Goal: Task Accomplishment & Management: Manage account settings

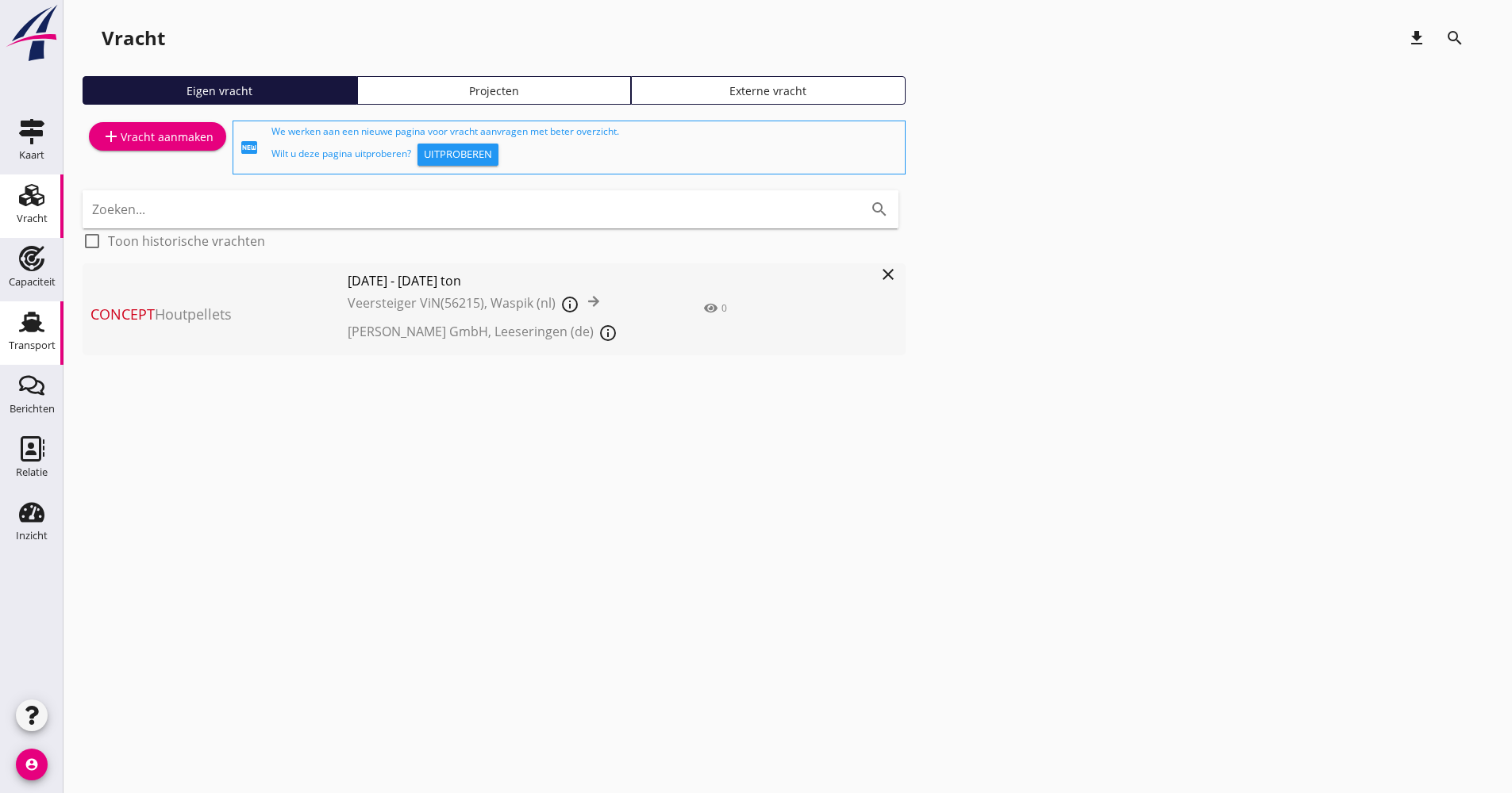
click at [27, 316] on use at bounding box center [31, 323] width 26 height 21
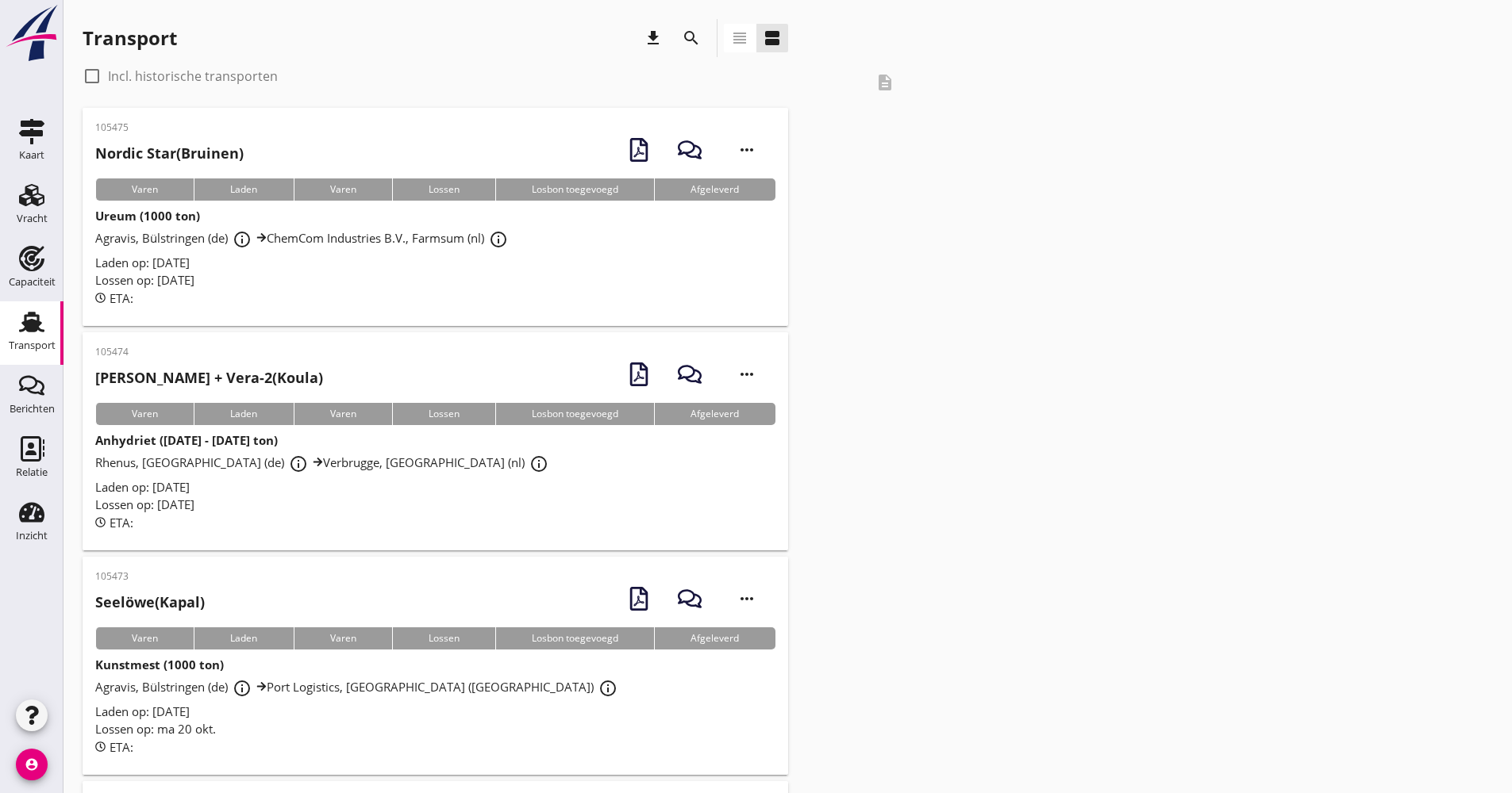
drag, startPoint x: 670, startPoint y: 40, endPoint x: 679, endPoint y: 38, distance: 9.2
click at [671, 39] on div "Transport download search view_headline view_agenda" at bounding box center [436, 38] width 706 height 38
click at [681, 36] on div "search" at bounding box center [691, 38] width 28 height 19
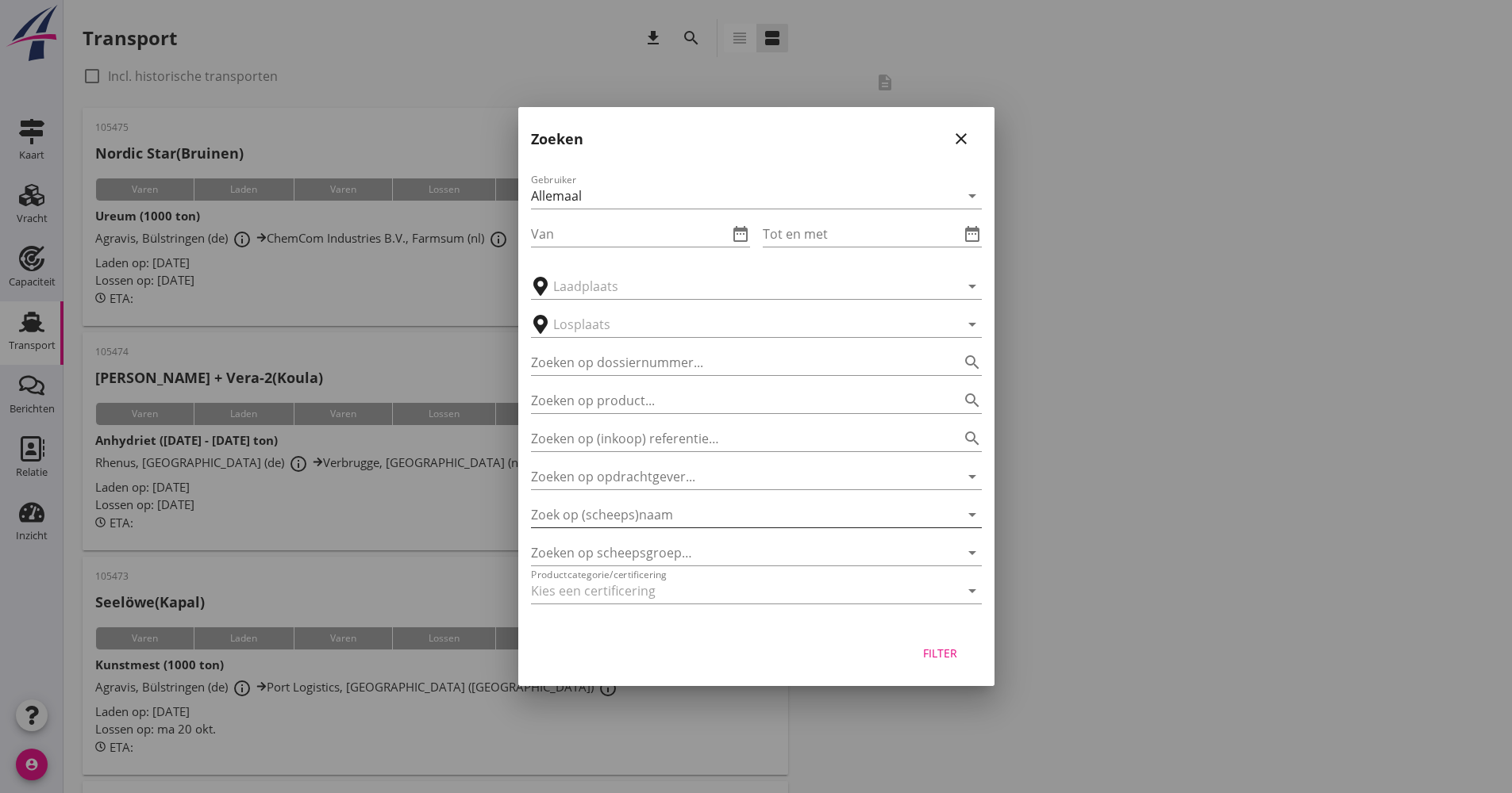
click at [632, 509] on input "Zoek op (scheeps)naam" at bounding box center [735, 514] width 406 height 26
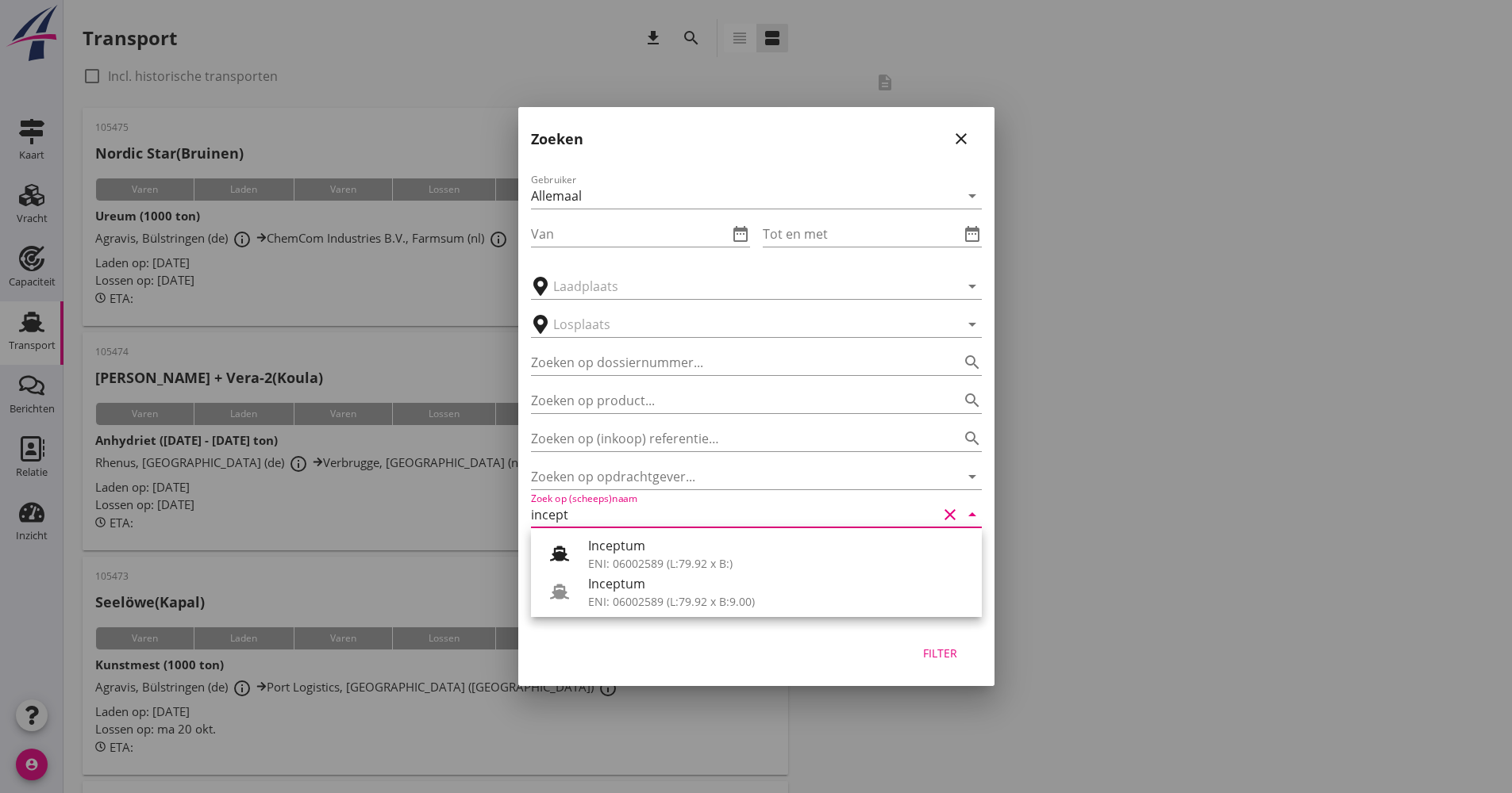
click at [663, 589] on div "Inceptum" at bounding box center [778, 584] width 381 height 19
click at [935, 648] on div "Filter" at bounding box center [941, 654] width 45 height 17
type input "Inceptum"
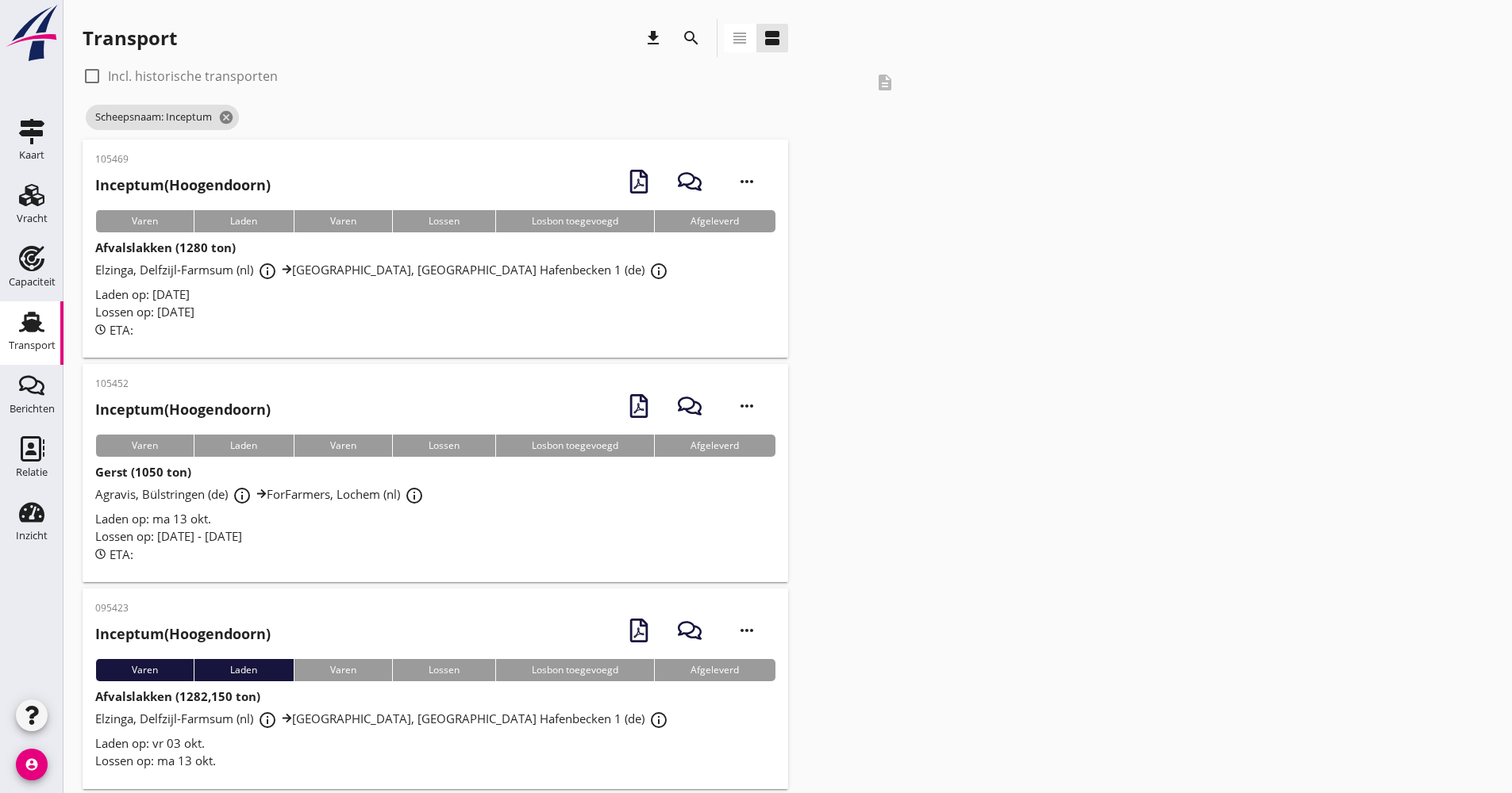
click at [435, 547] on div "ETA:" at bounding box center [435, 554] width 681 height 18
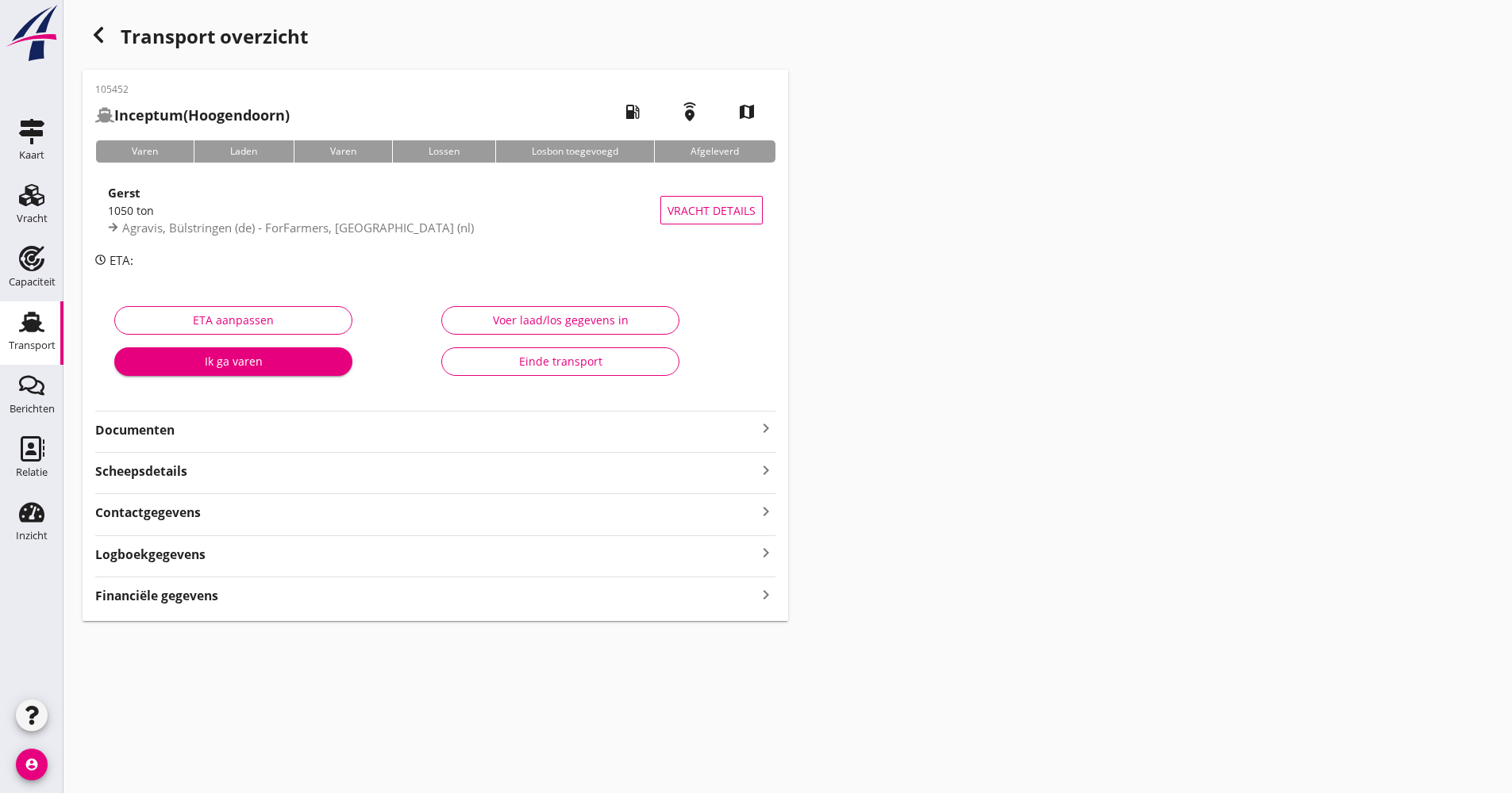
click at [280, 433] on strong "Documenten" at bounding box center [425, 430] width 662 height 18
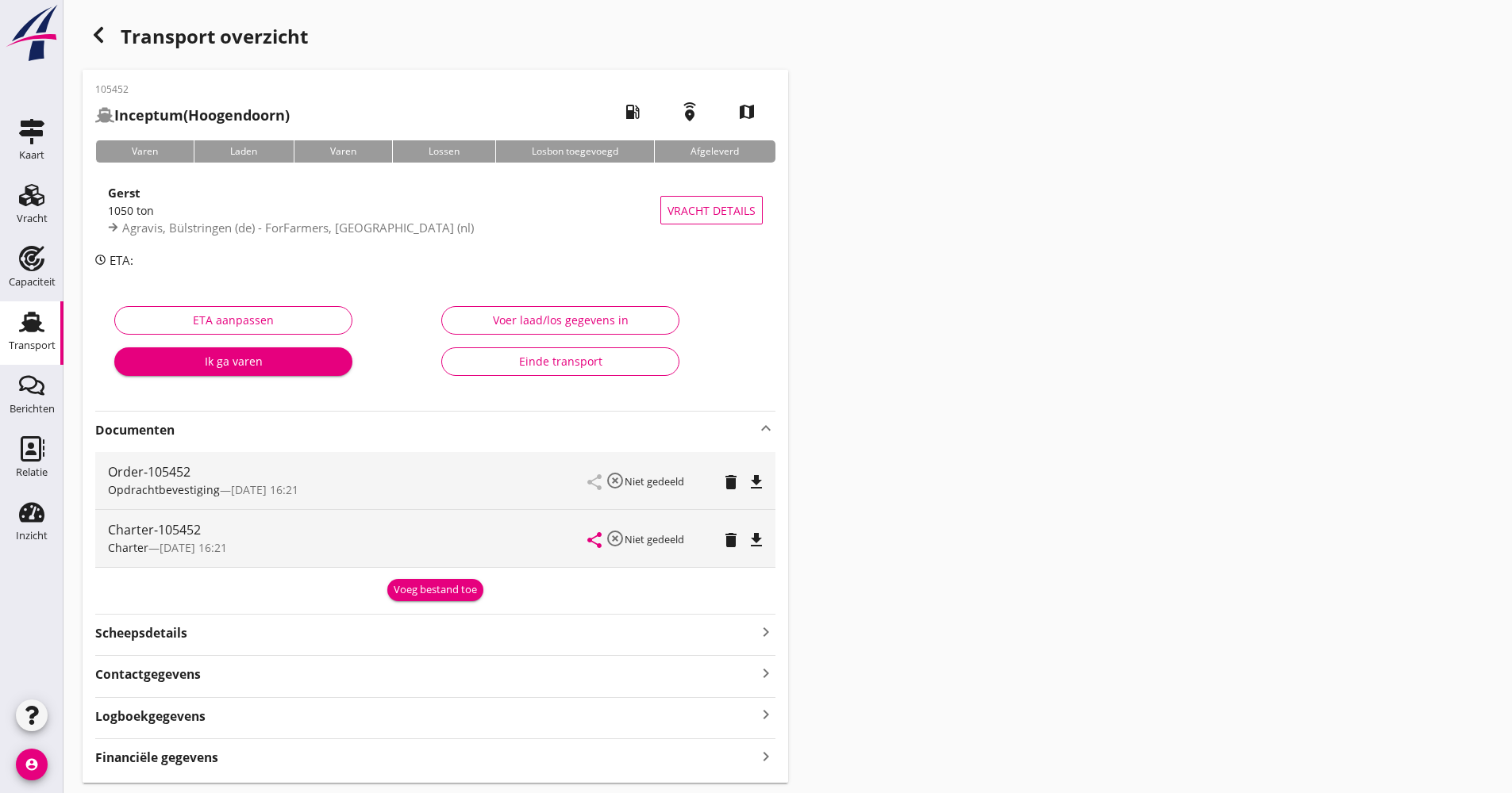
drag, startPoint x: 247, startPoint y: 720, endPoint x: 298, endPoint y: 727, distance: 51.5
click at [246, 721] on div "Logboekgegevens keyboard_arrow_right" at bounding box center [435, 715] width 681 height 22
click at [764, 787] on icon "edit" at bounding box center [755, 784] width 19 height 19
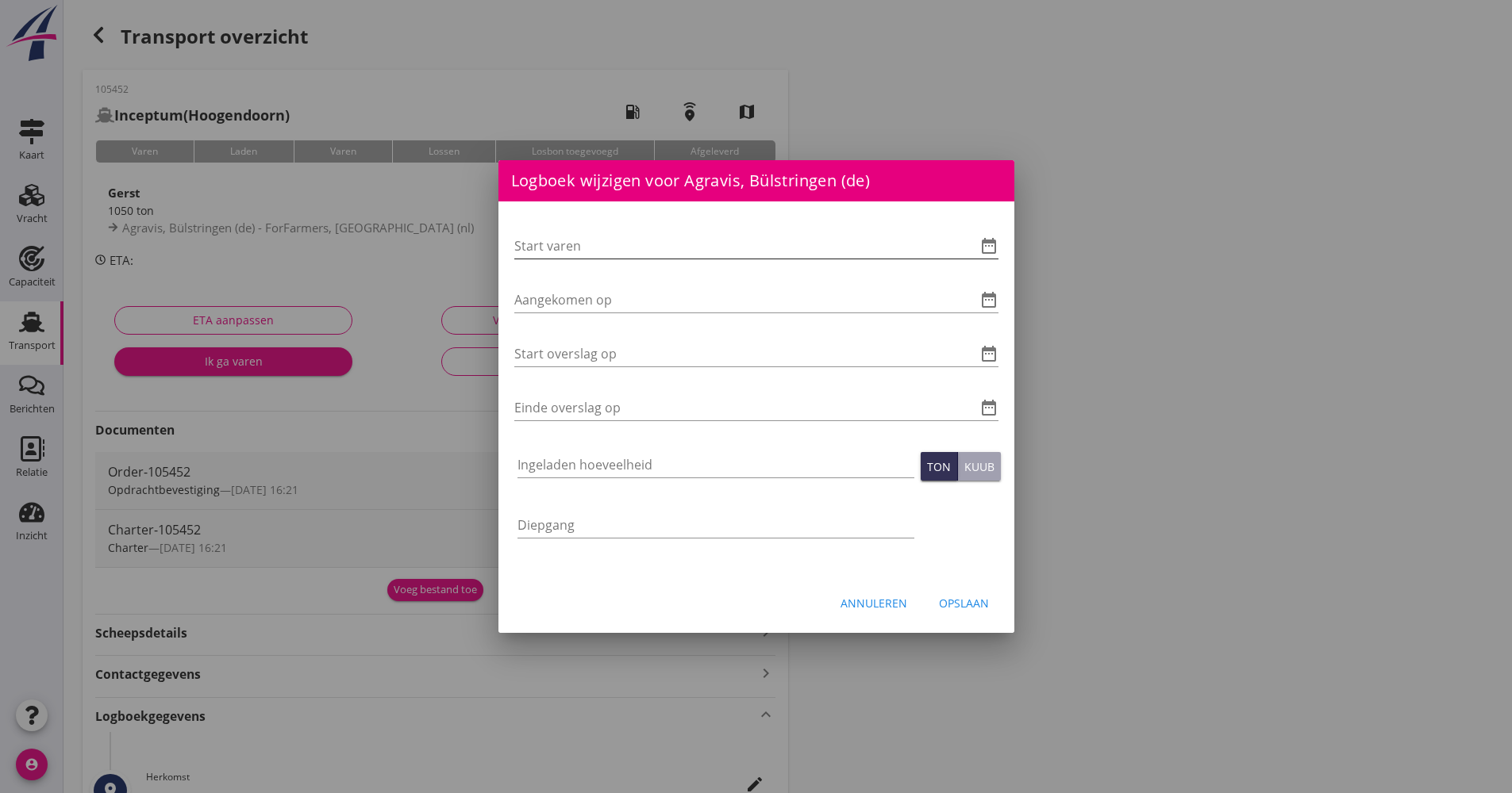
click at [981, 243] on icon "date_range" at bounding box center [989, 246] width 19 height 19
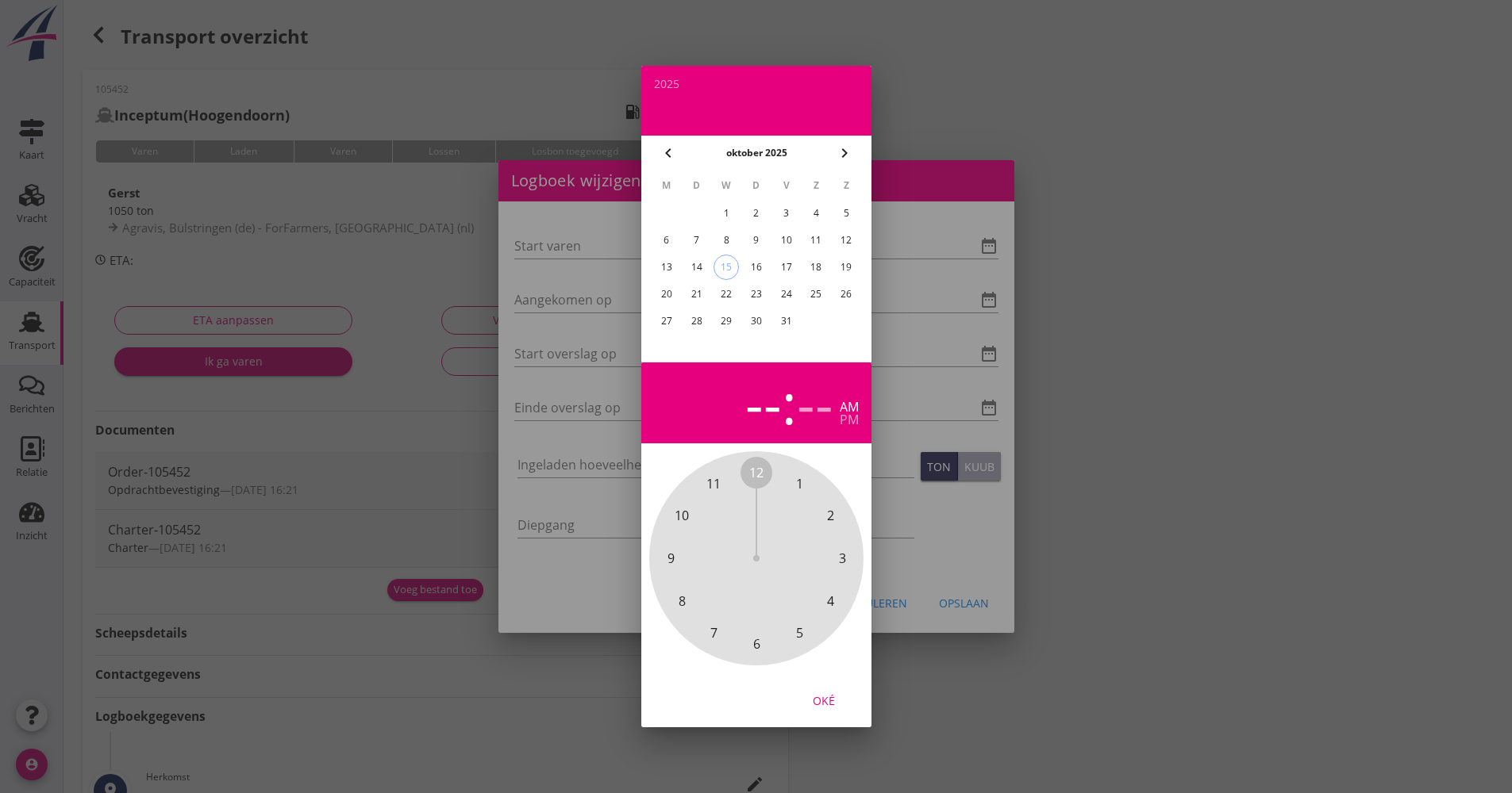
click at [790, 230] on div "10" at bounding box center [786, 240] width 26 height 26
drag, startPoint x: 760, startPoint y: 472, endPoint x: 764, endPoint y: 637, distance: 165.0
click at [755, 466] on span "00" at bounding box center [756, 472] width 14 height 19
click at [817, 707] on button "Oké" at bounding box center [824, 700] width 70 height 28
type input "[DATE] 05:00"
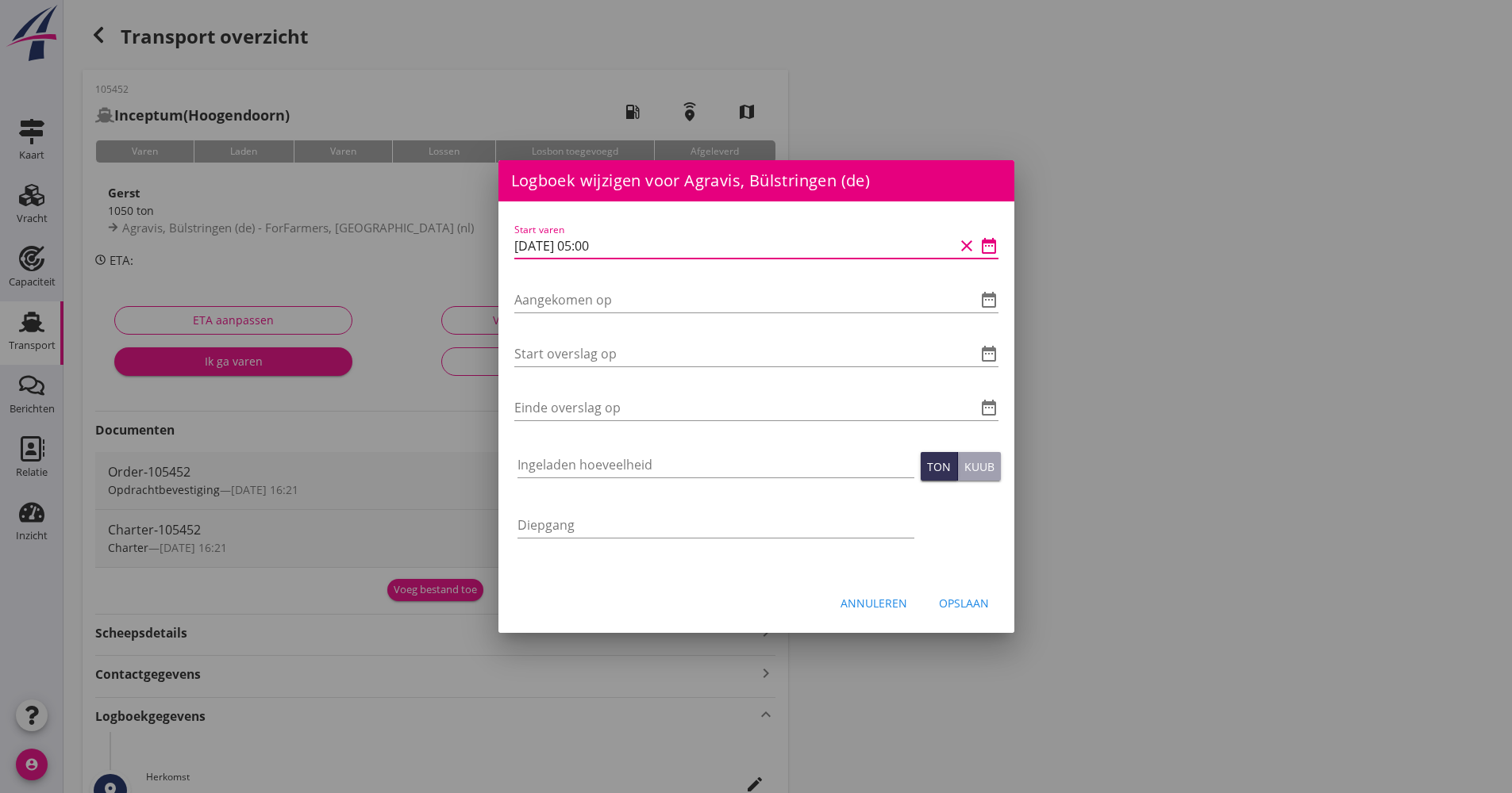
drag, startPoint x: 655, startPoint y: 249, endPoint x: 500, endPoint y: 249, distance: 155.0
click at [500, 249] on div "Start varen [DATE] 05:00 clear date_range Aangekomen op date_range Start oversl…" at bounding box center [756, 388] width 516 height 375
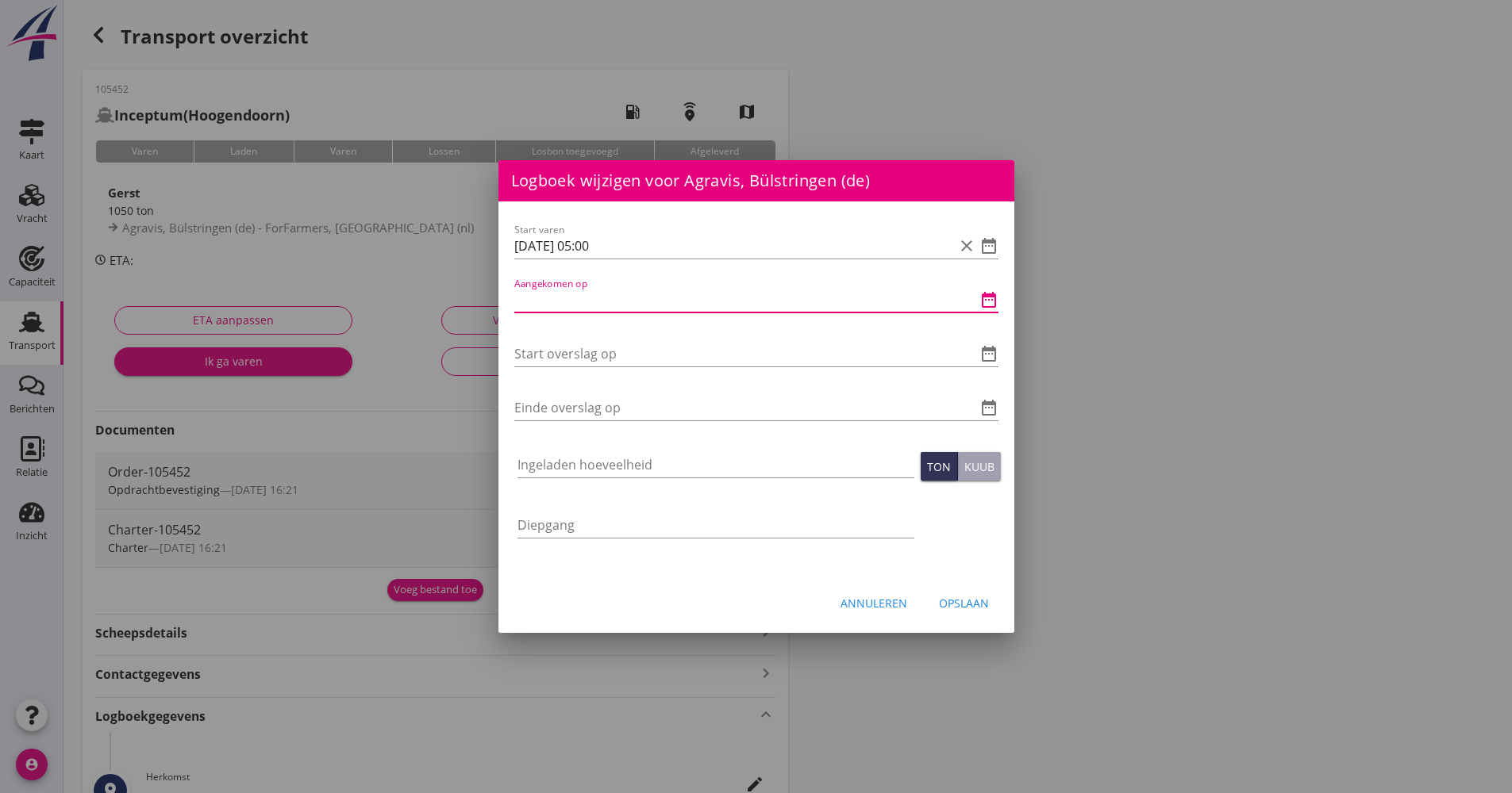
paste input "[DATE] 05:00"
type input "[DATE] 05:00"
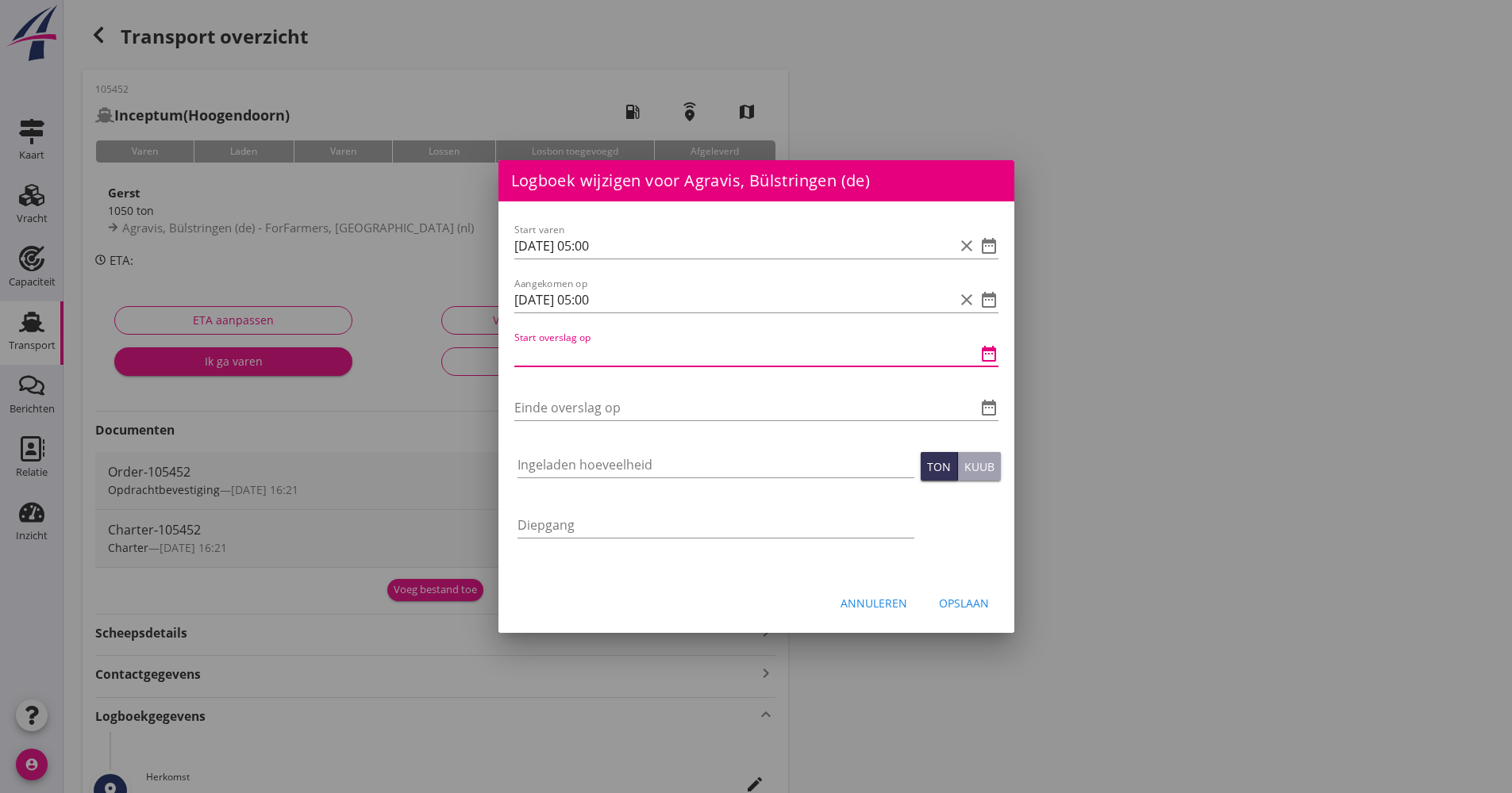
paste input "[DATE] 05:00"
drag, startPoint x: 594, startPoint y: 352, endPoint x: 583, endPoint y: 350, distance: 11.2
click at [583, 350] on input "[DATE] 05:00" at bounding box center [734, 354] width 439 height 26
drag, startPoint x: 650, startPoint y: 343, endPoint x: 512, endPoint y: 352, distance: 138.3
click at [482, 357] on div "Logboek wijzigen voor ForFarmers, [GEOGRAPHIC_DATA] (nl) Start varen date_range…" at bounding box center [756, 610] width 1512 height 1221
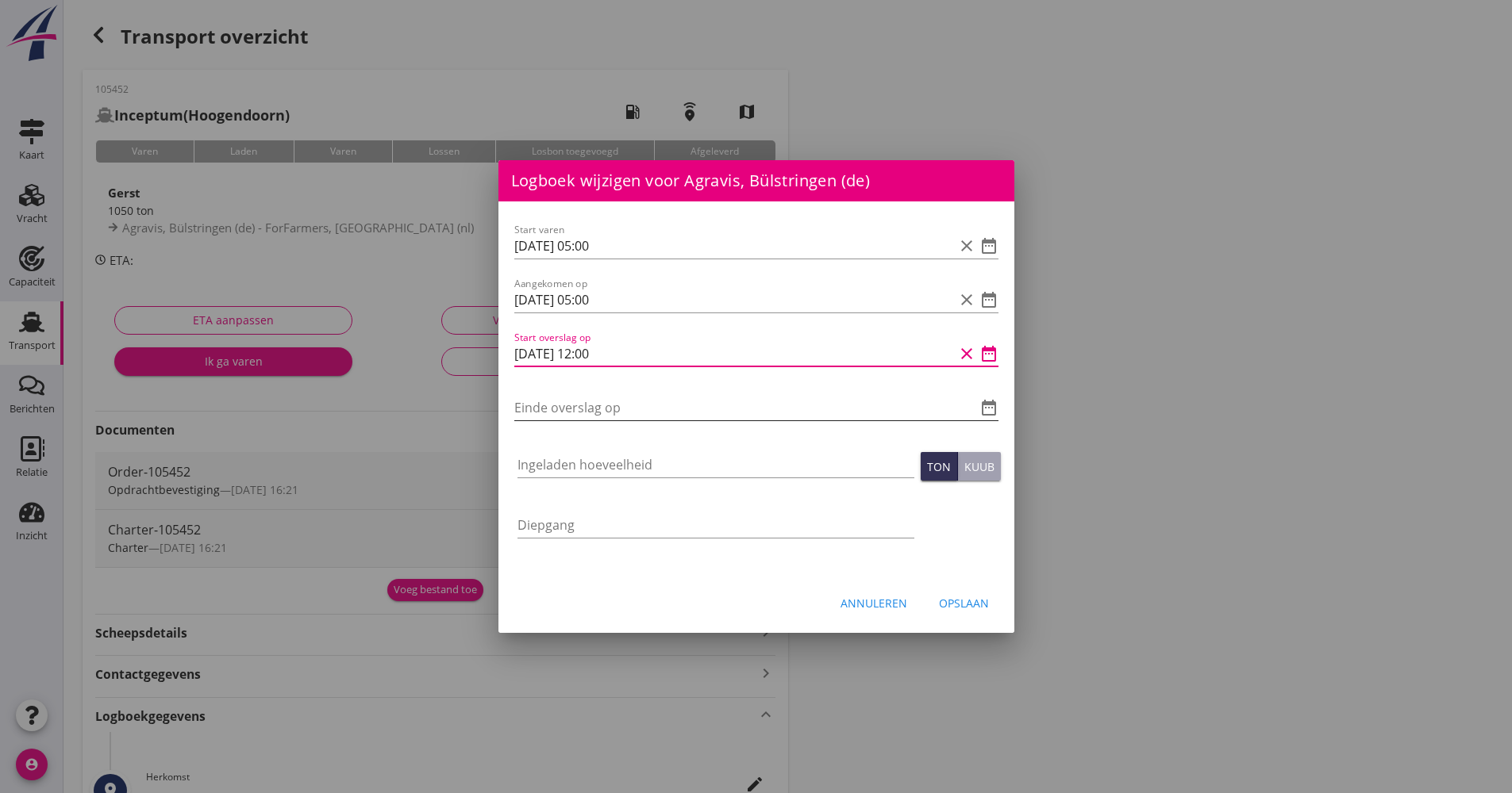
type input "[DATE] 12:00"
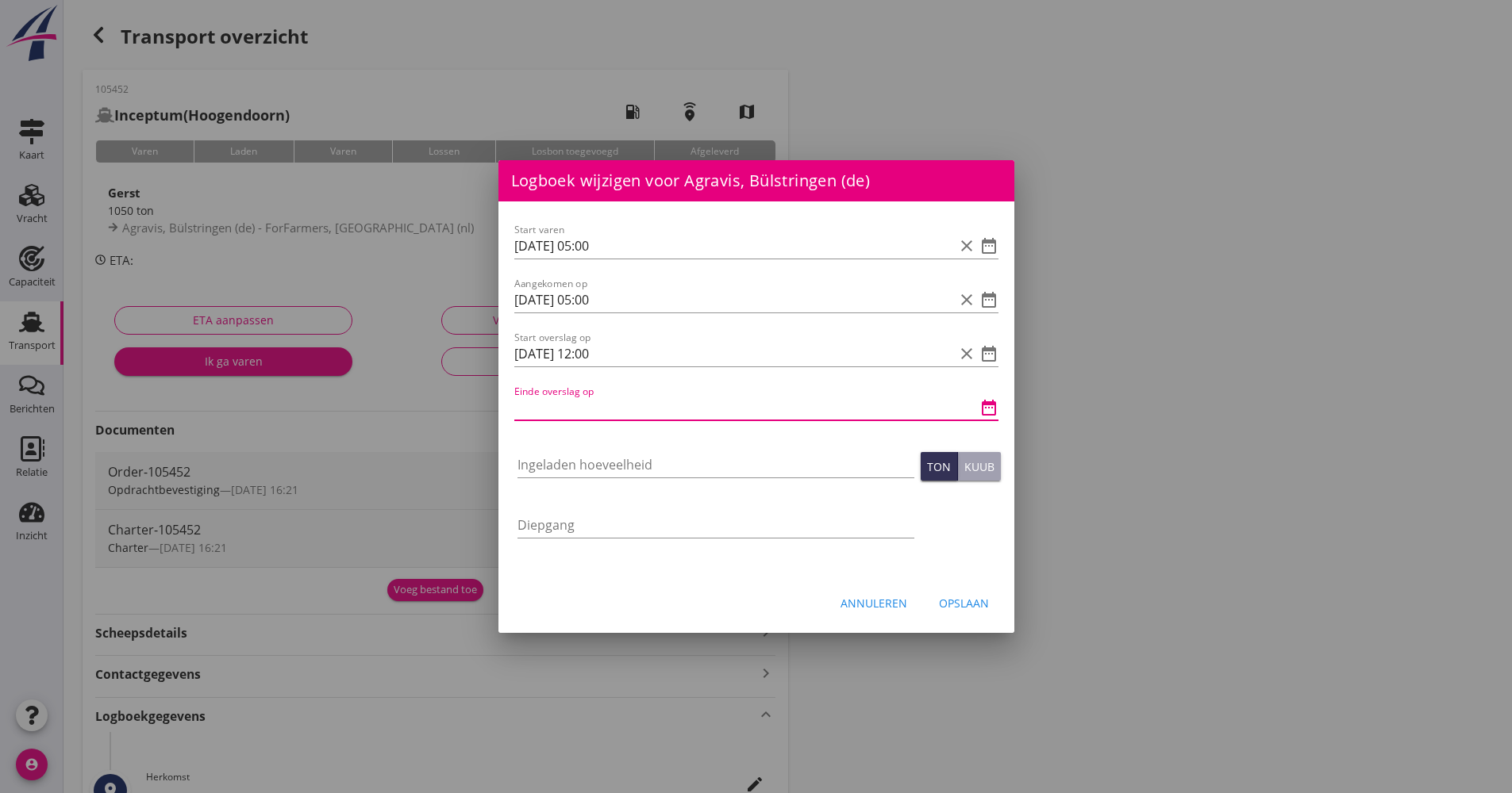
paste input "[DATE] 12:00"
click at [594, 413] on input "[DATE] 12:00" at bounding box center [734, 408] width 439 height 26
type input "[DATE] 14:00"
click at [559, 452] on input "Ingeladen hoeveelheid" at bounding box center [716, 465] width 397 height 26
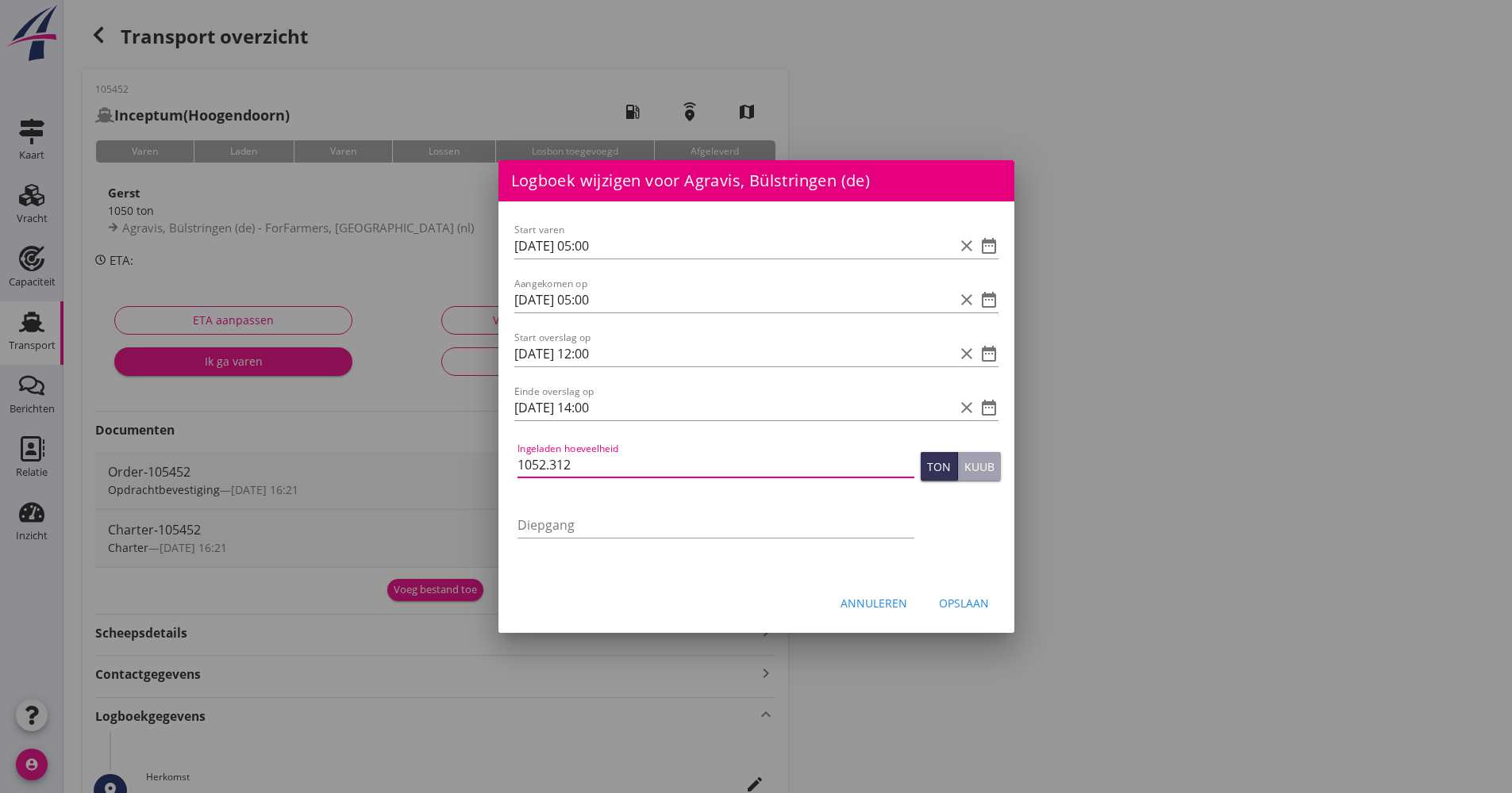
type input "1052.312"
click at [962, 599] on div "Opslaan" at bounding box center [963, 603] width 50 height 17
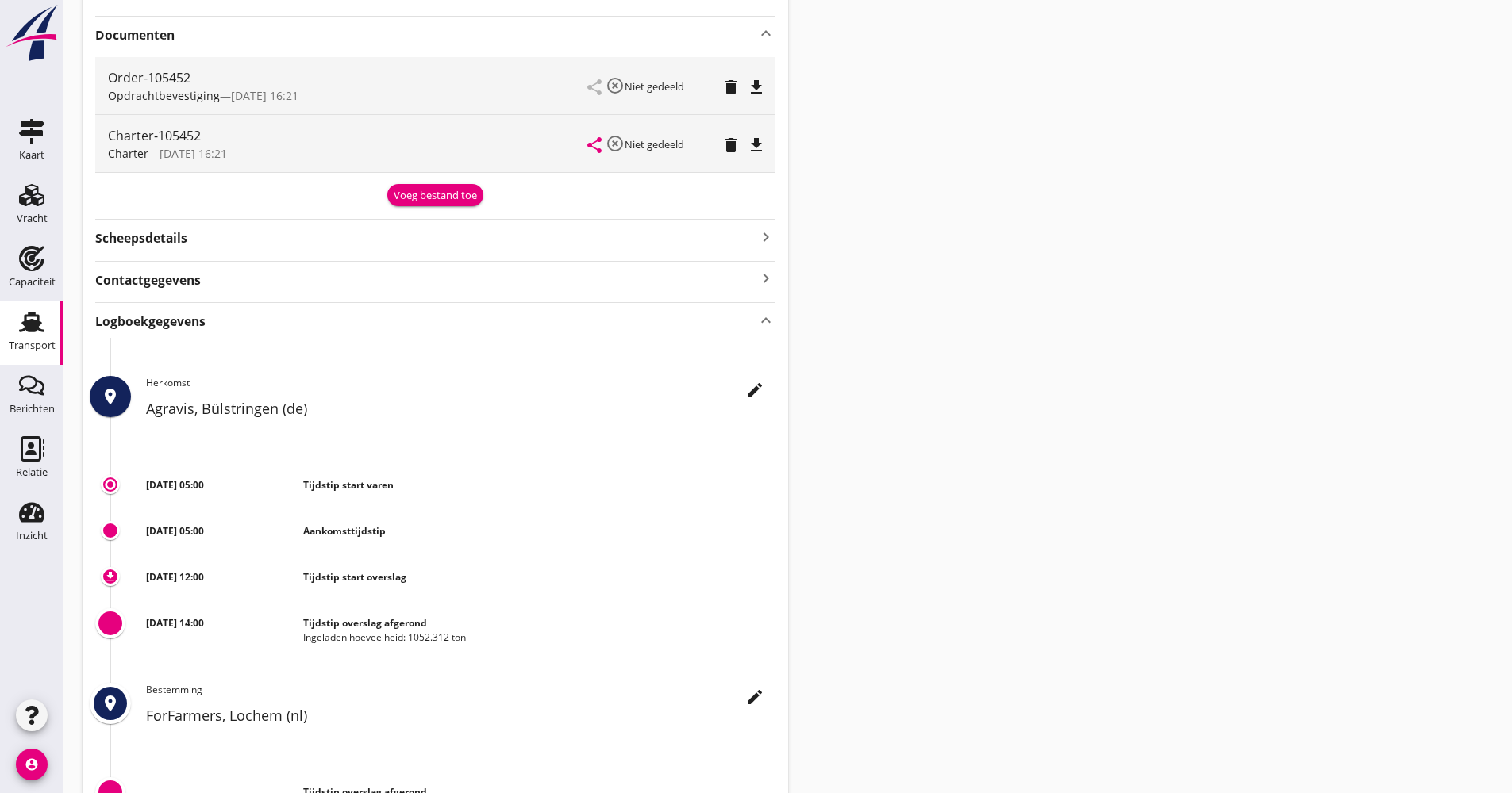
scroll to position [396, 0]
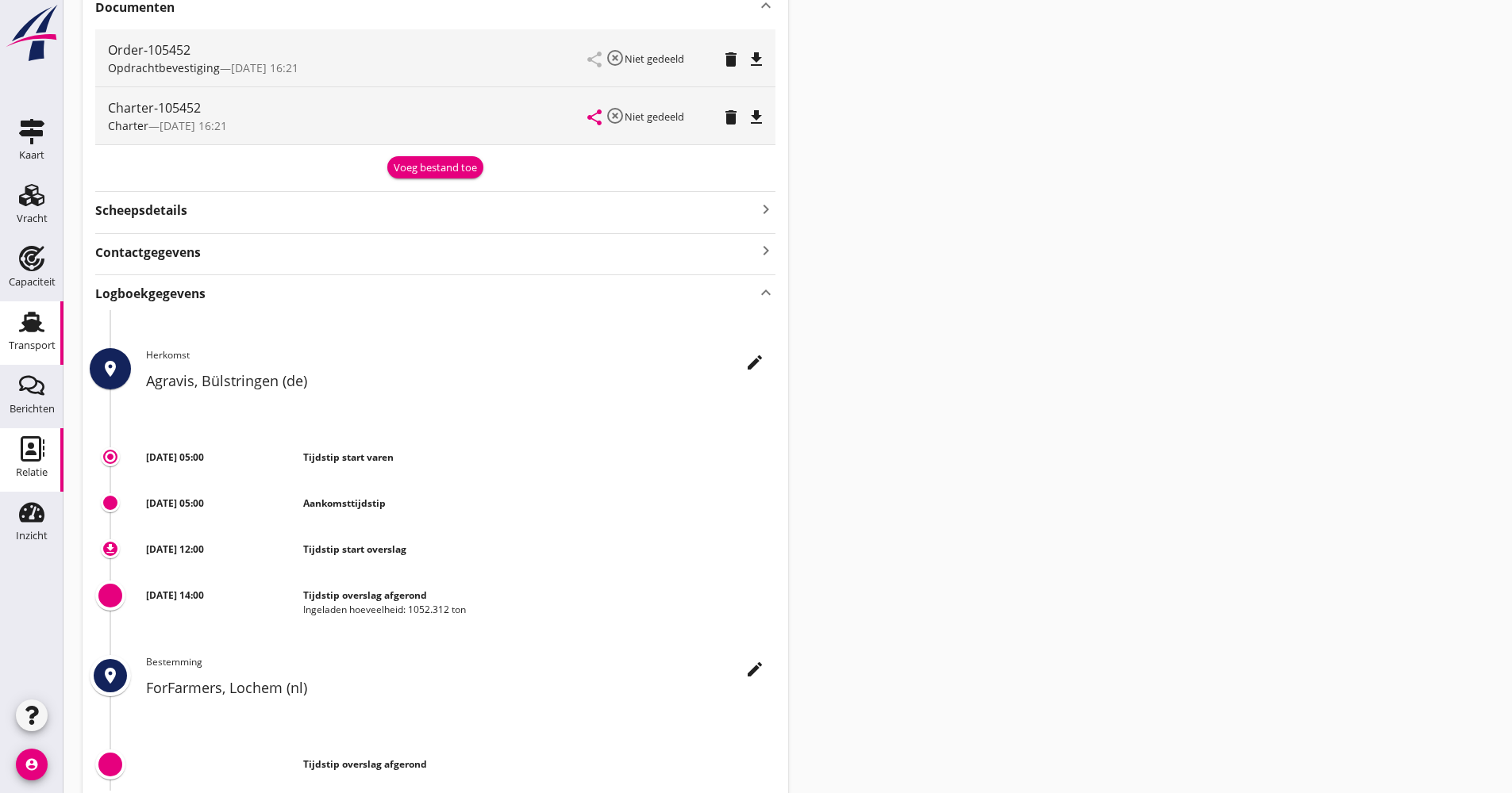
click at [28, 433] on link "Relatie Relatie" at bounding box center [31, 460] width 64 height 64
click at [39, 323] on use at bounding box center [31, 323] width 26 height 21
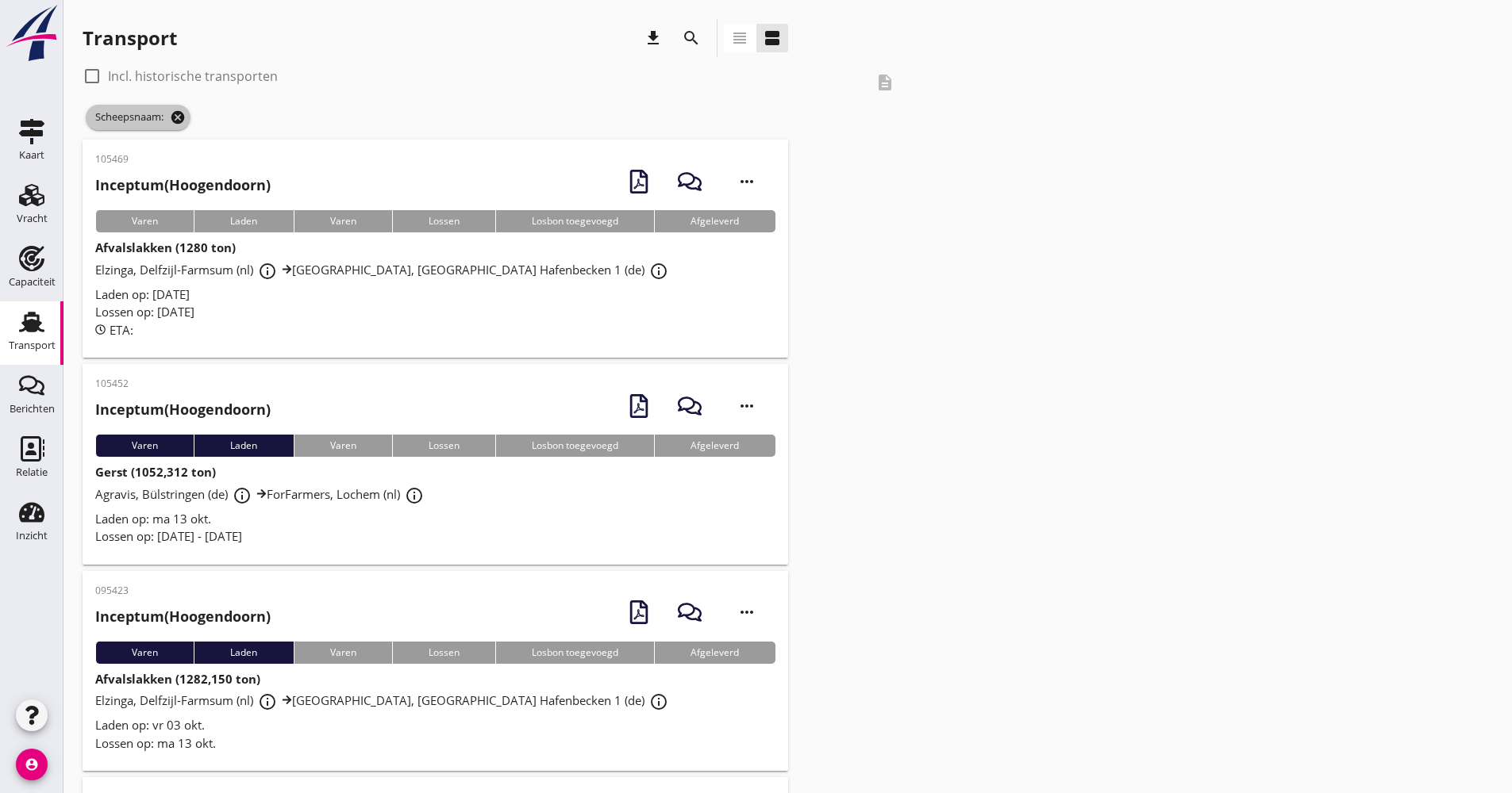
click at [175, 114] on icon "cancel" at bounding box center [177, 117] width 16 height 16
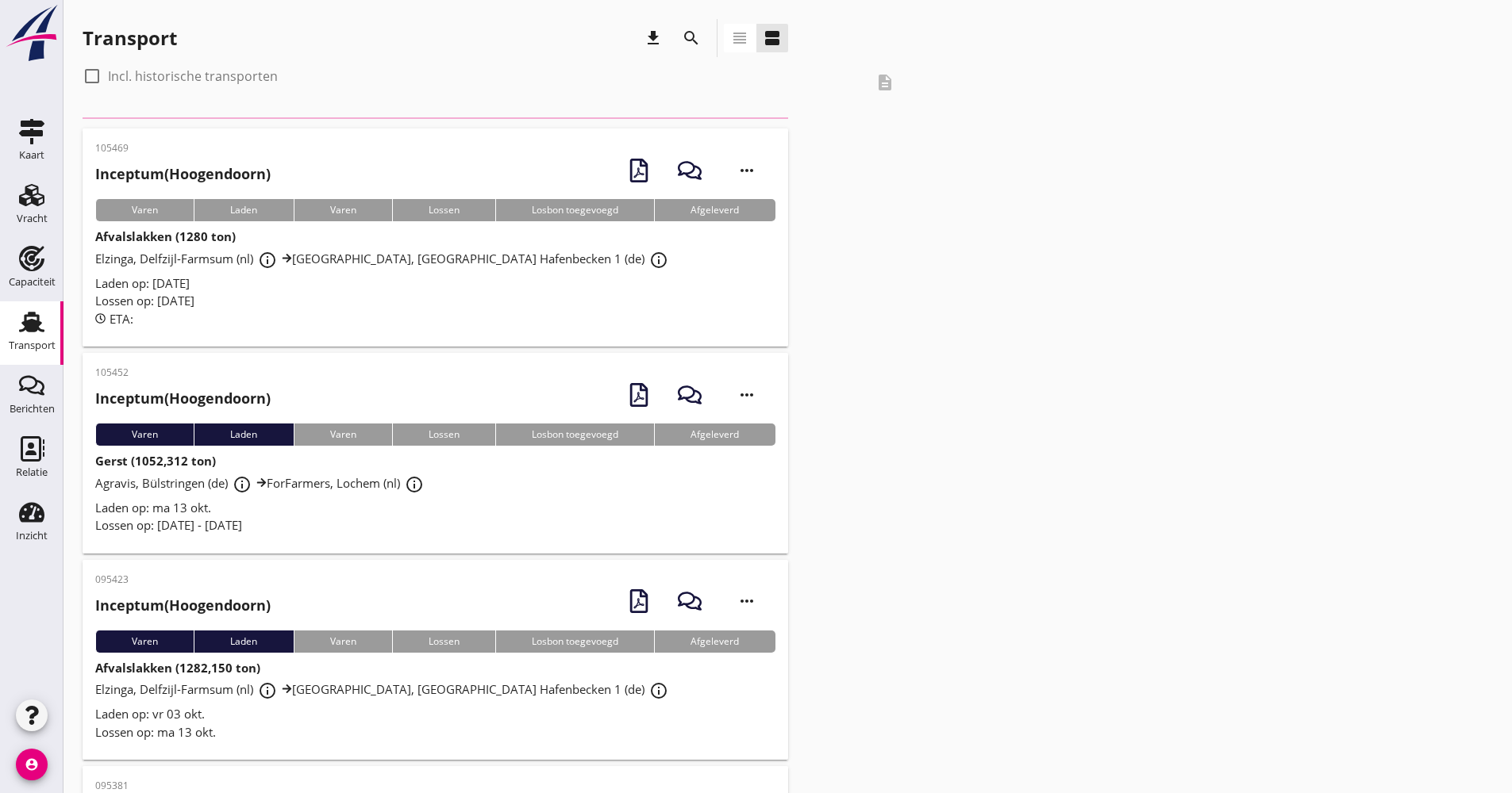
click at [704, 40] on div "search" at bounding box center [691, 38] width 28 height 19
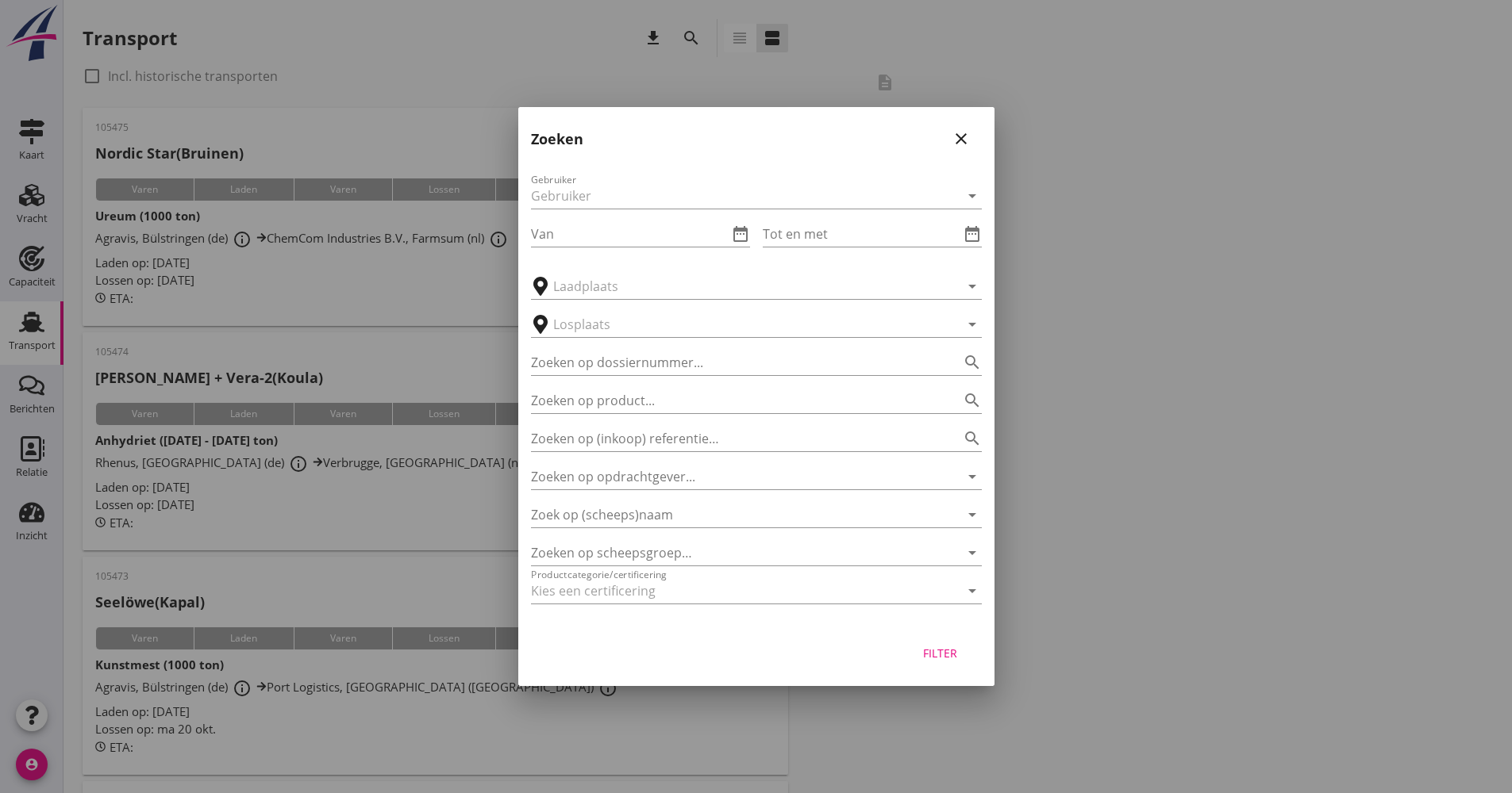
click at [626, 528] on div "Gebruiker arrow_drop_down Van date_range Tot en met date_range arrow_drop_down …" at bounding box center [756, 391] width 476 height 468
click at [626, 518] on input "Zoek op (scheeps)naam" at bounding box center [735, 514] width 406 height 26
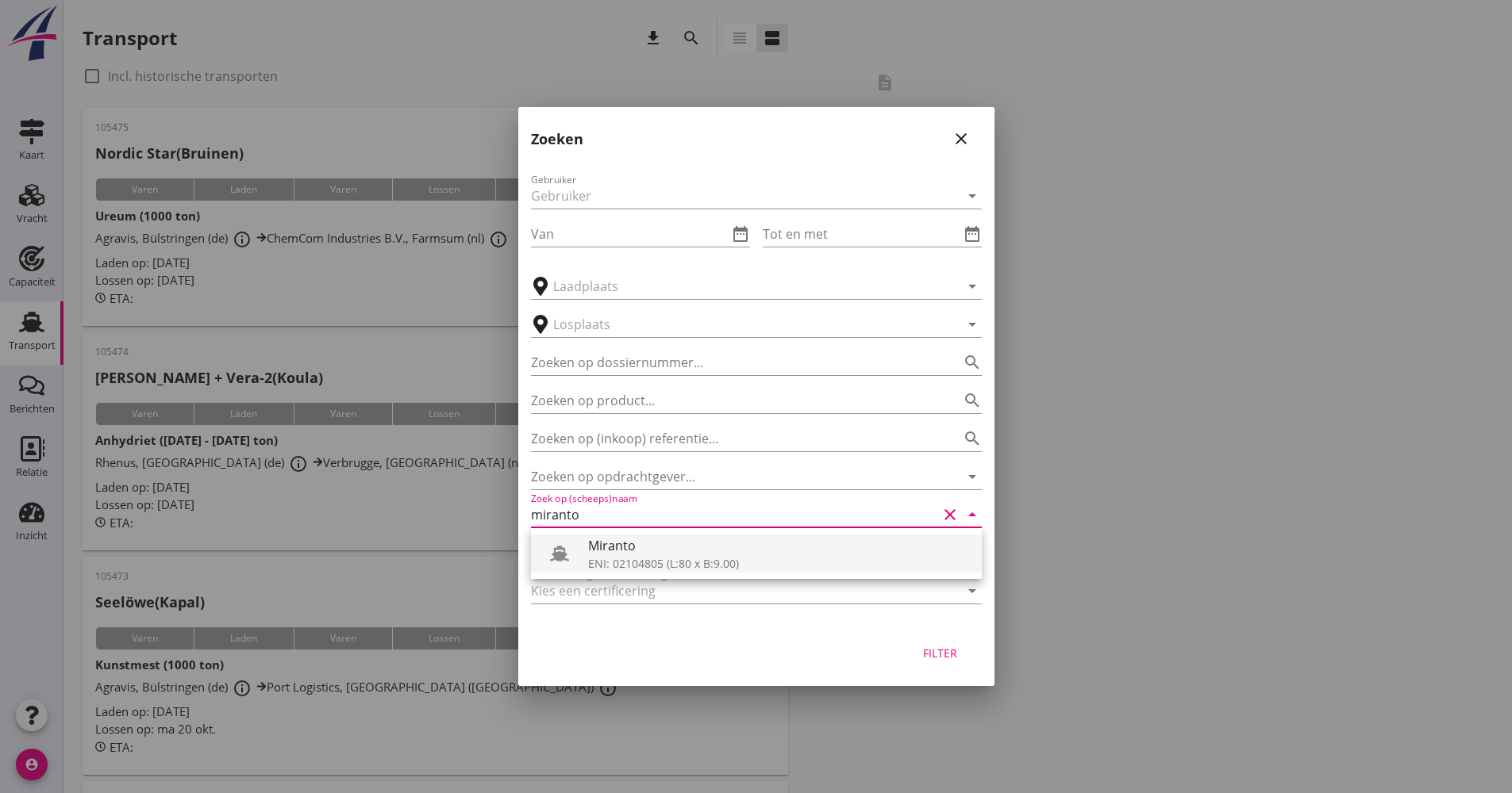
click at [639, 554] on div "Miranto" at bounding box center [778, 545] width 381 height 19
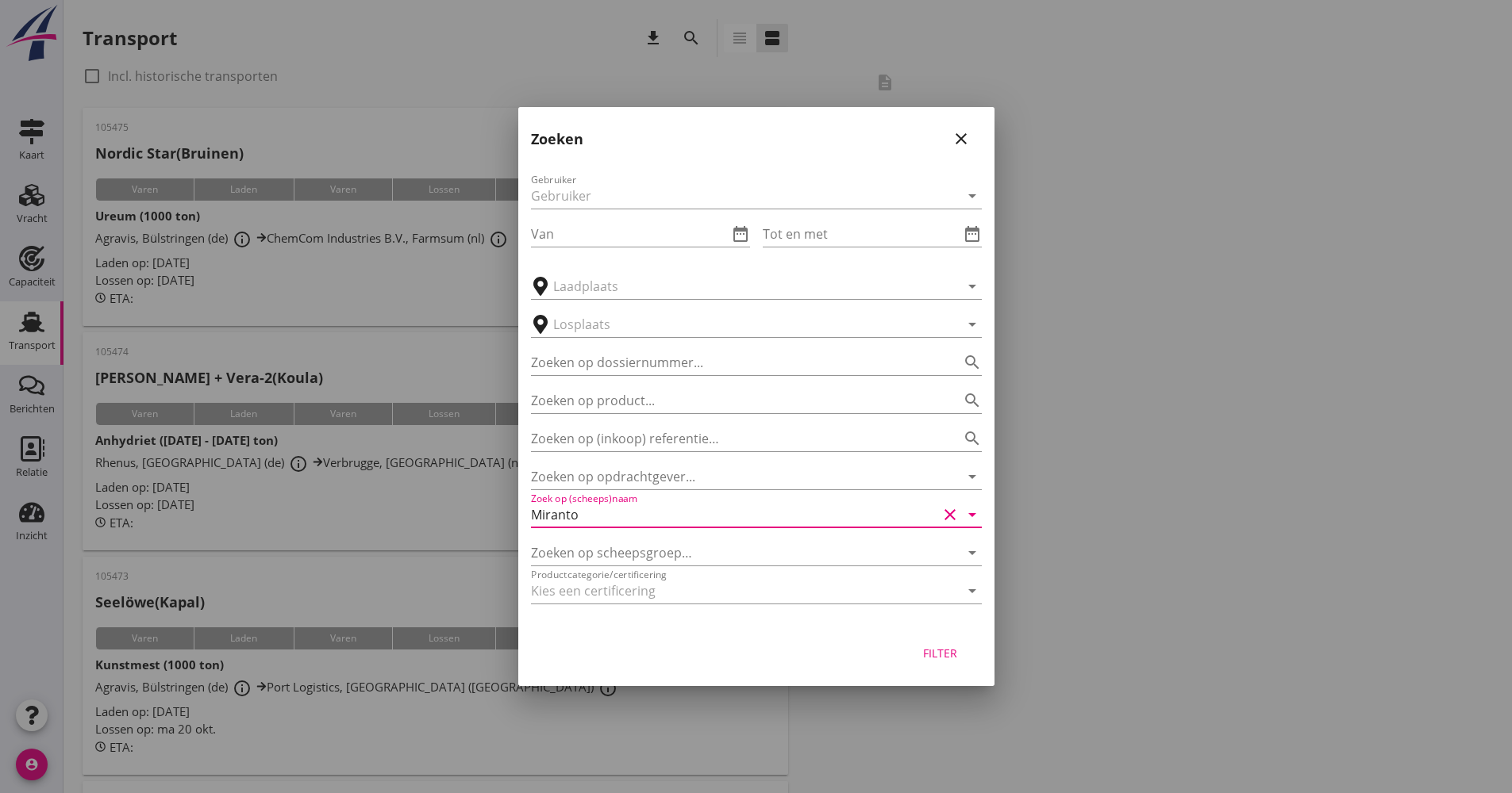
click at [946, 647] on div "Filter" at bounding box center [941, 654] width 45 height 17
type input "Miranto"
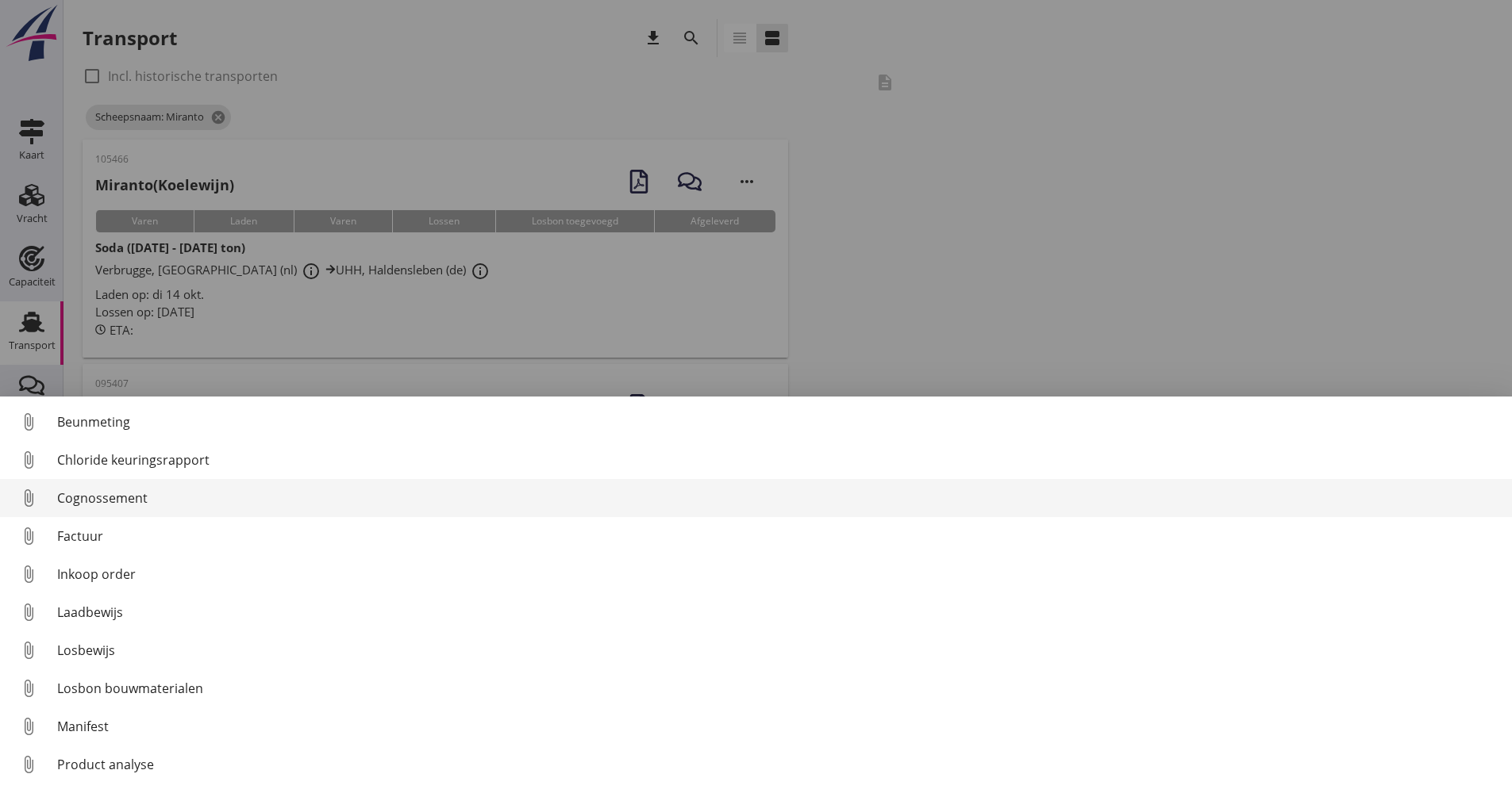
click at [148, 487] on link "attach_file Cognossement" at bounding box center [756, 498] width 1512 height 38
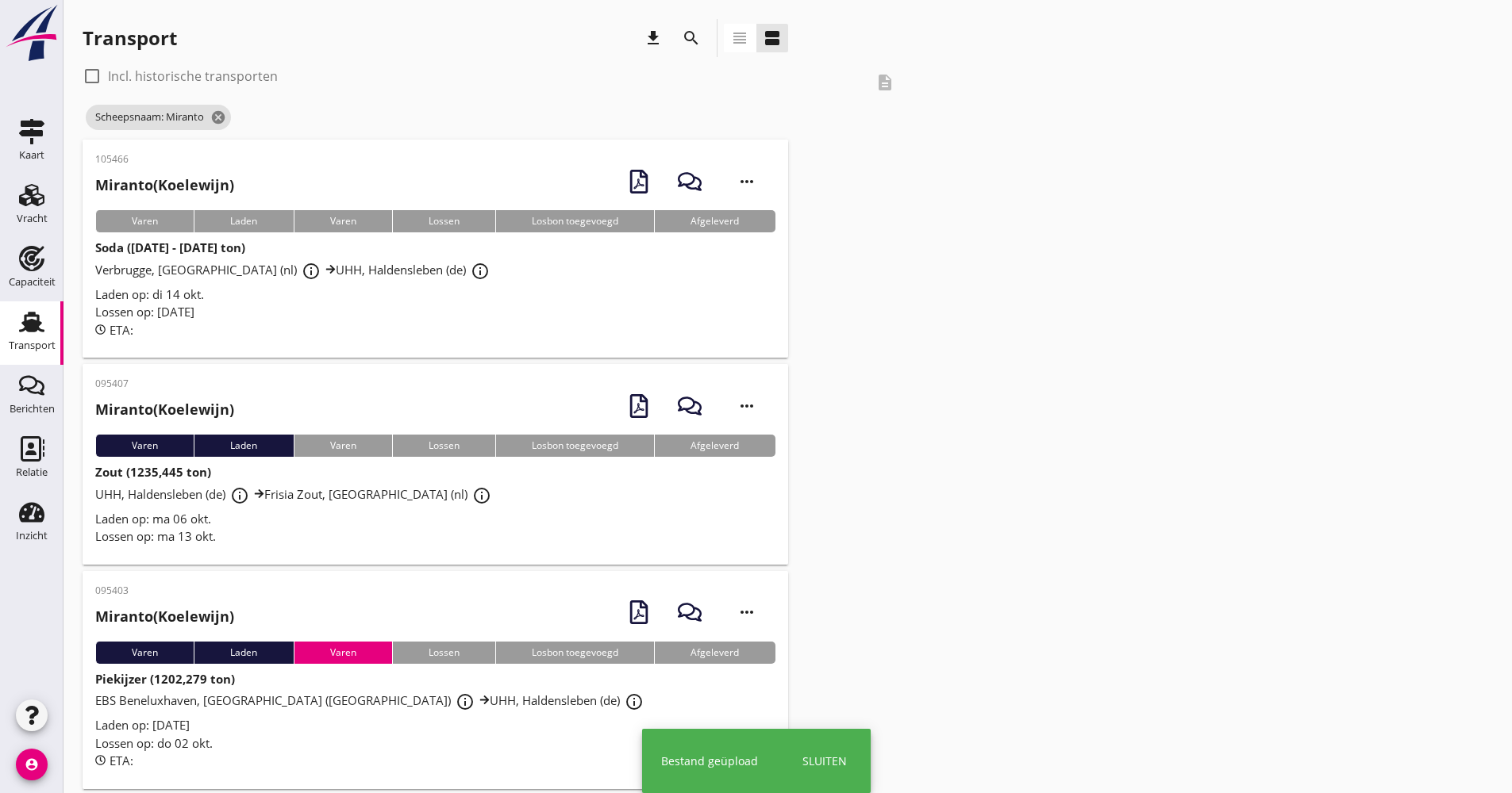
click at [390, 302] on div "Laden op: di 14 okt." at bounding box center [435, 294] width 681 height 18
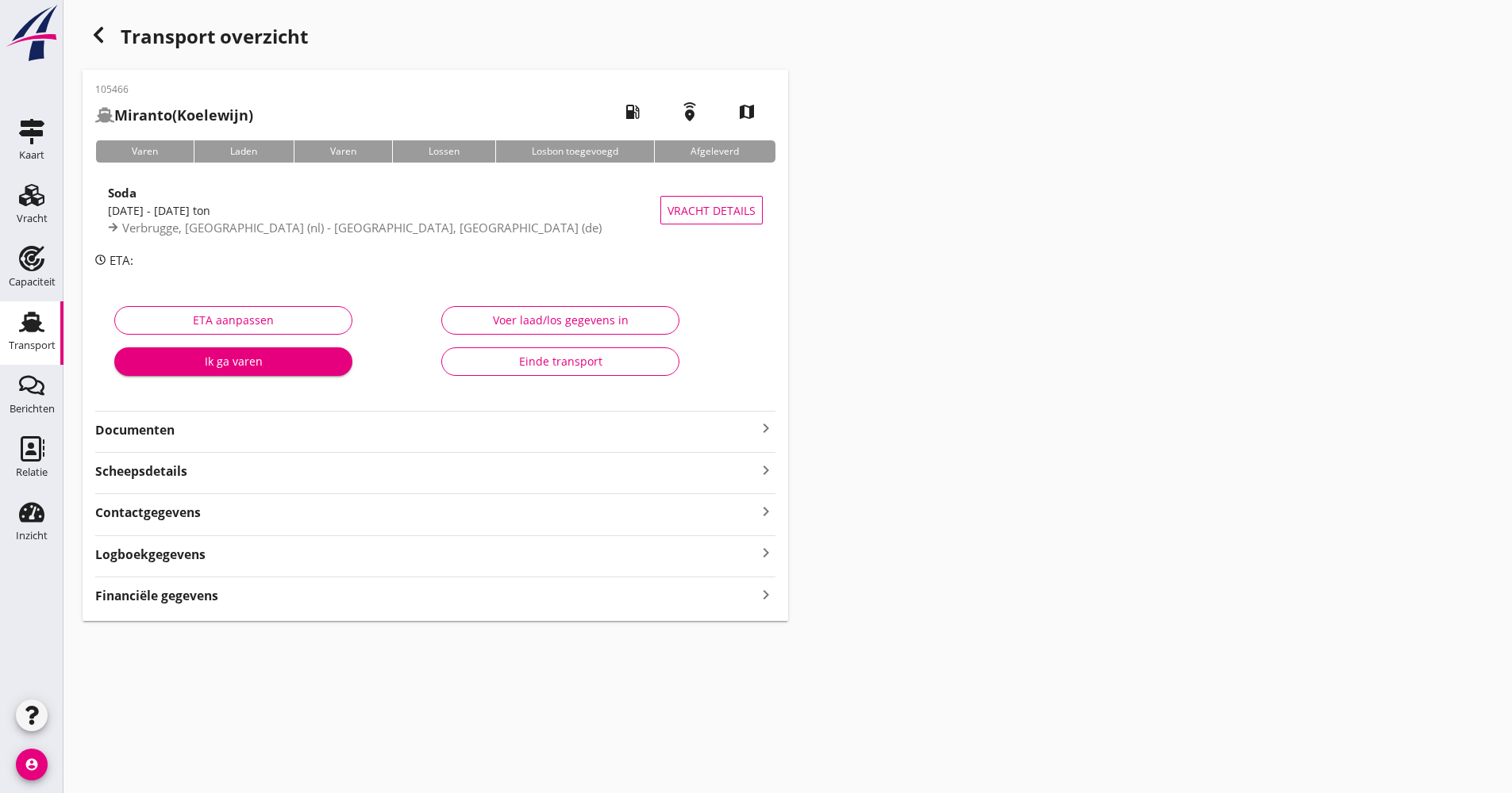
click at [183, 408] on div "105466 Miranto (Koelewijn) local_gas_station emergency_share map Varen Laden Va…" at bounding box center [436, 345] width 706 height 551
click at [205, 433] on strong "Documenten" at bounding box center [425, 430] width 662 height 18
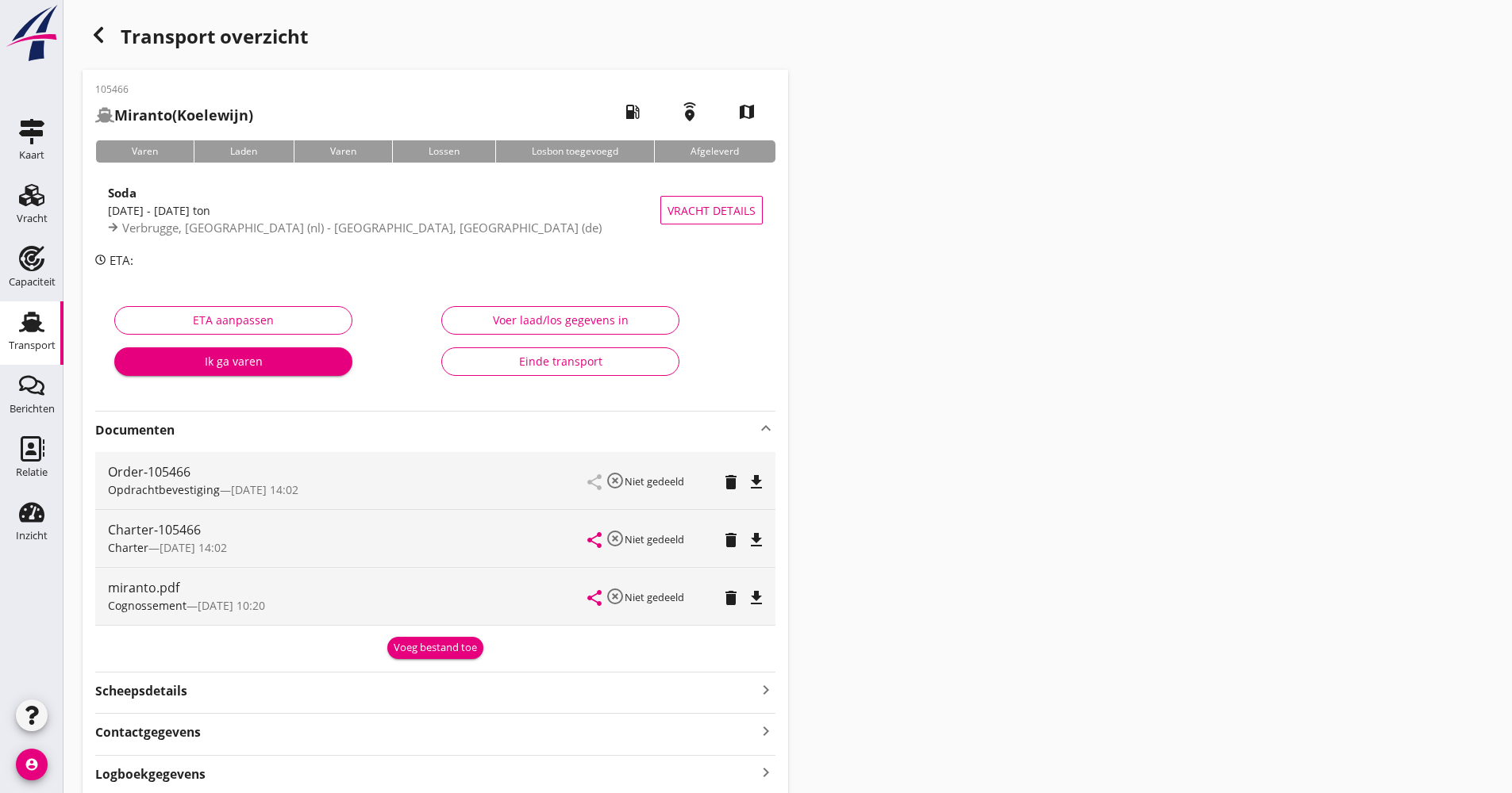
click at [235, 436] on strong "Documenten" at bounding box center [425, 430] width 662 height 18
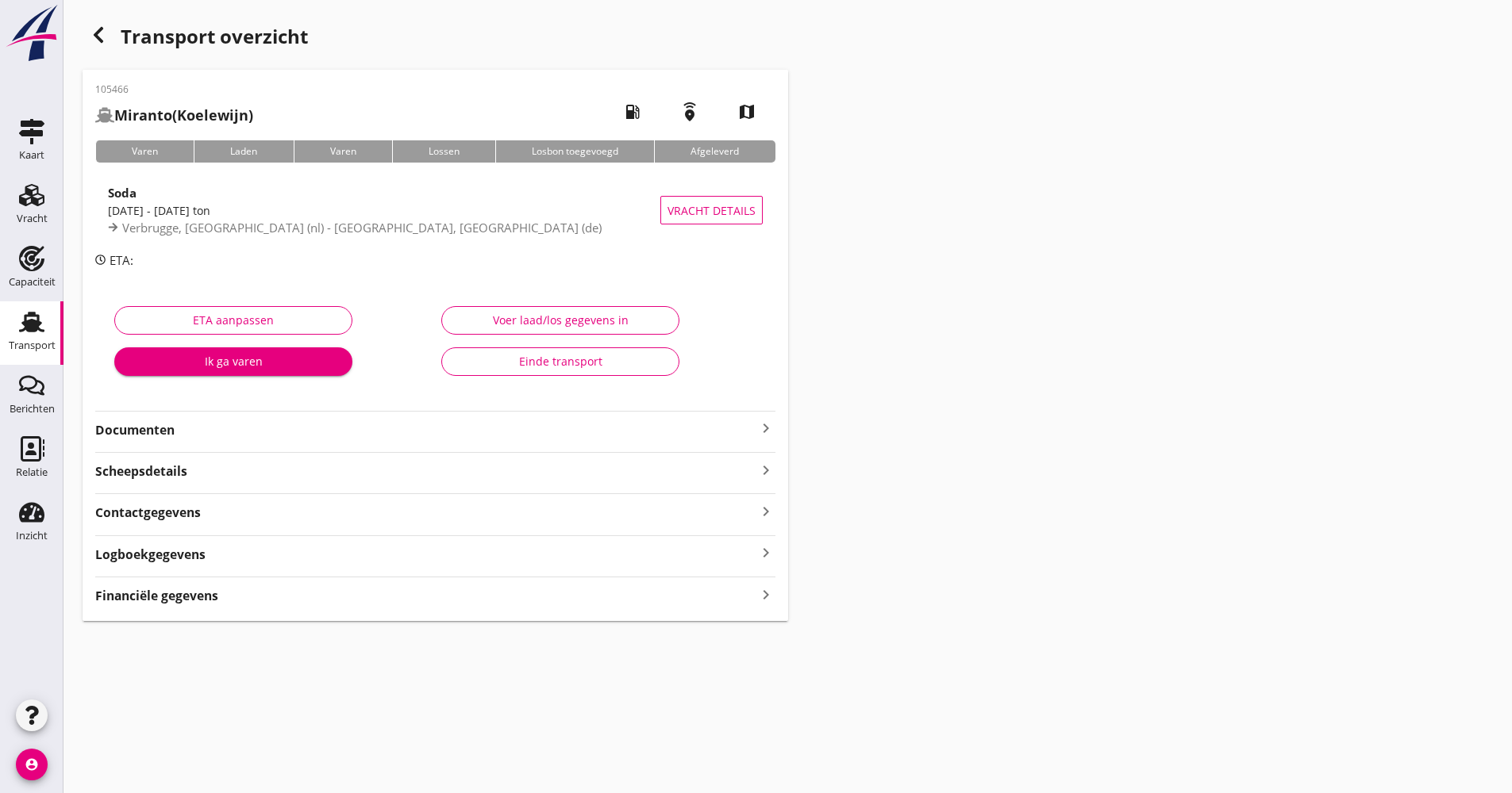
click at [252, 546] on div "Logboekgegevens keyboard_arrow_right" at bounding box center [435, 553] width 681 height 22
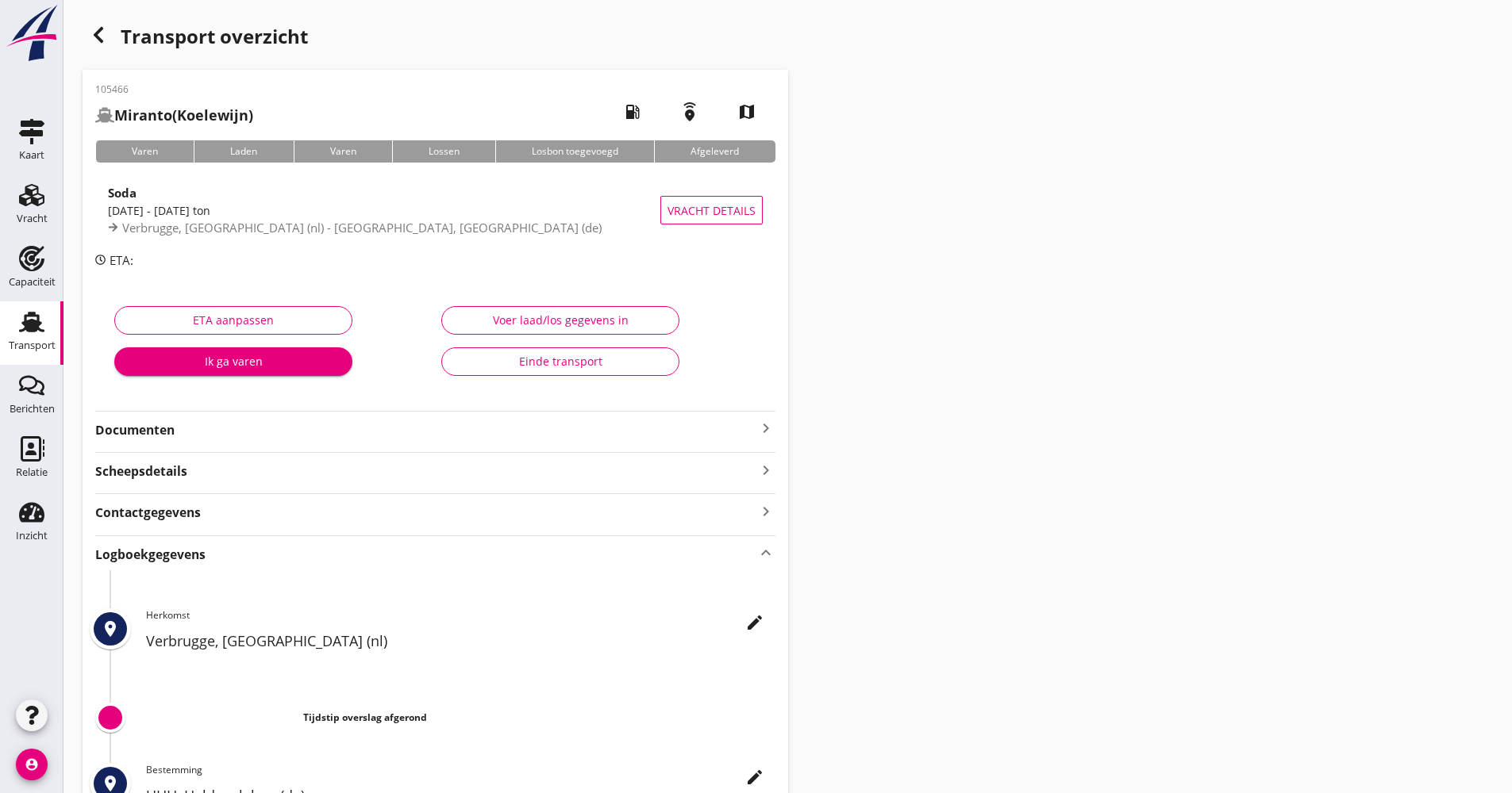
click at [750, 612] on button "edit" at bounding box center [755, 622] width 28 height 28
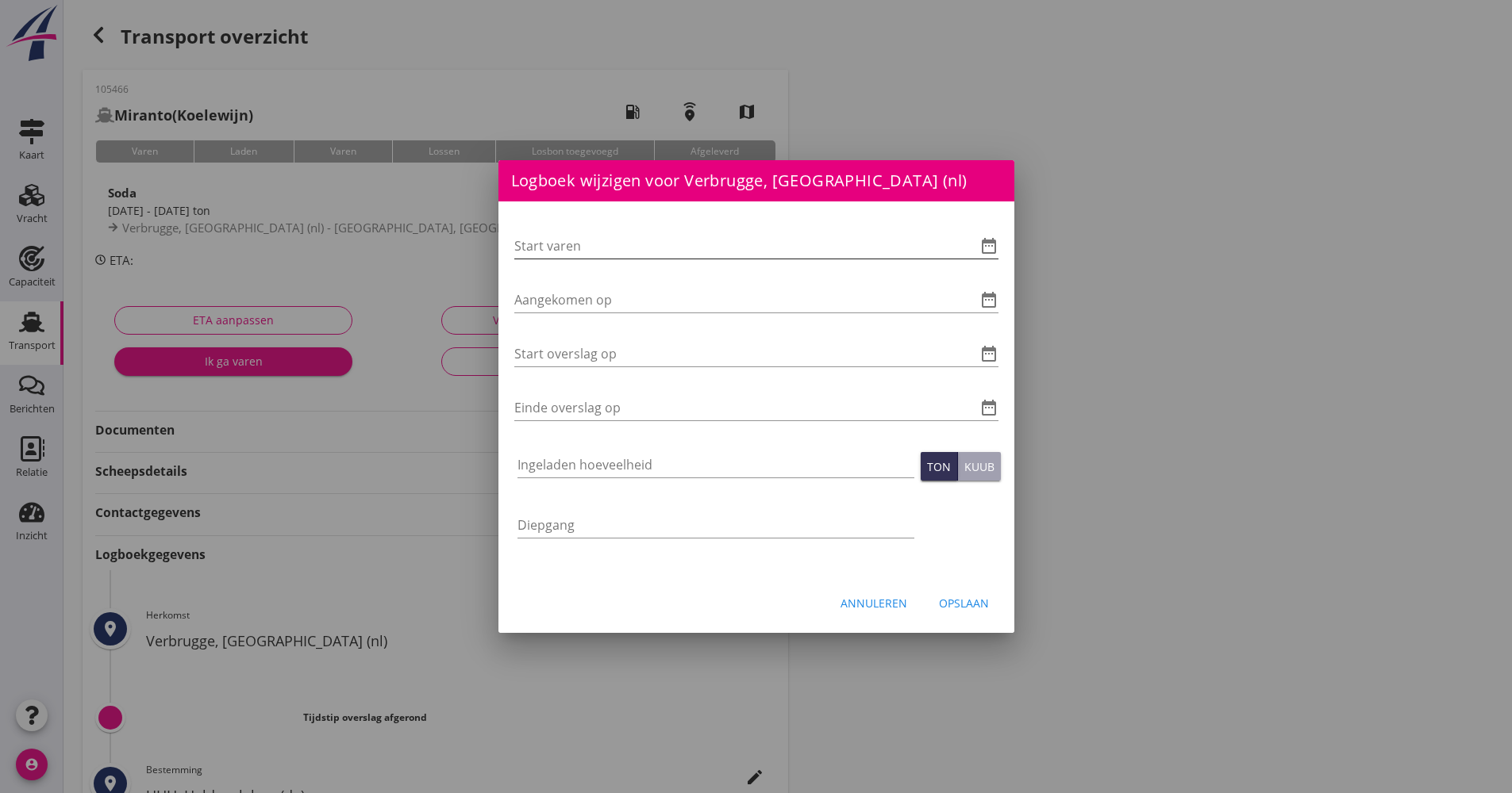
click at [986, 245] on icon "date_range" at bounding box center [989, 246] width 19 height 19
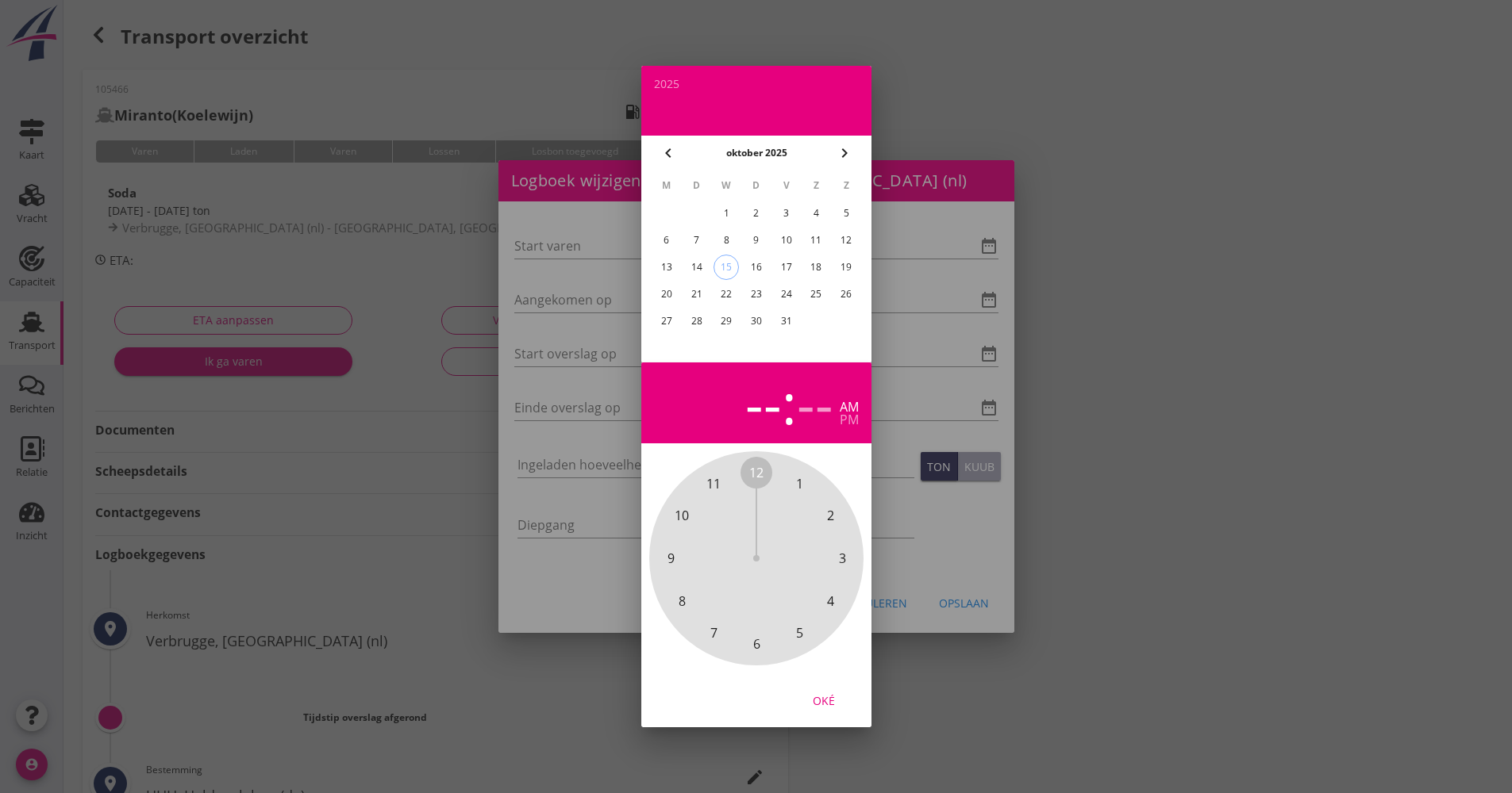
click at [700, 268] on div "14" at bounding box center [696, 267] width 26 height 26
drag, startPoint x: 763, startPoint y: 465, endPoint x: 752, endPoint y: 621, distance: 156.4
click at [752, 621] on div "12 1 2 3 4 5 6 7 8 9 10 11" at bounding box center [756, 558] width 172 height 172
drag, startPoint x: 754, startPoint y: 468, endPoint x: 764, endPoint y: 489, distance: 23.3
click at [753, 468] on span "00" at bounding box center [756, 472] width 14 height 19
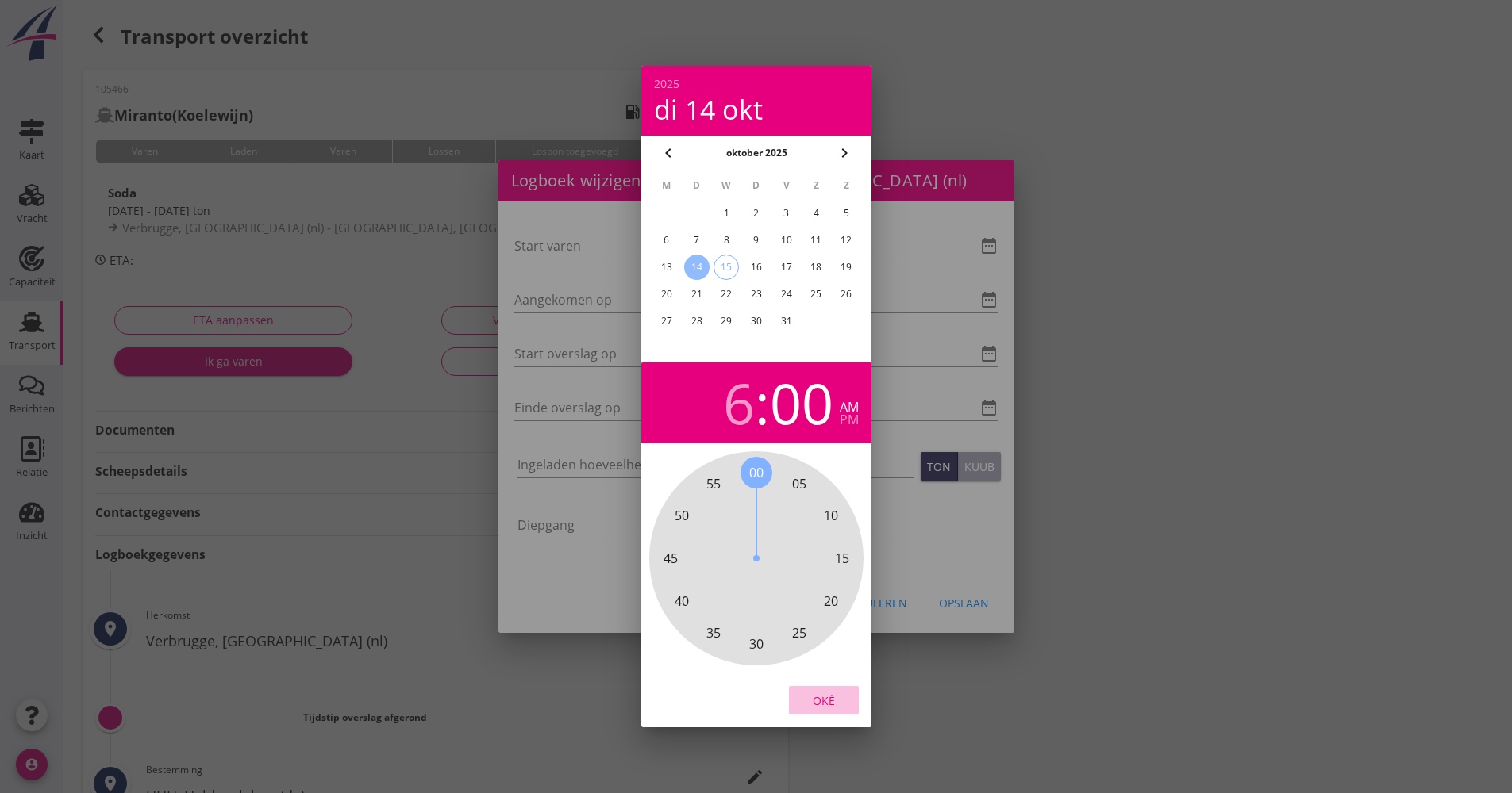
click at [812, 697] on div "Oké" at bounding box center [824, 701] width 45 height 17
type input "[DATE] 06:00"
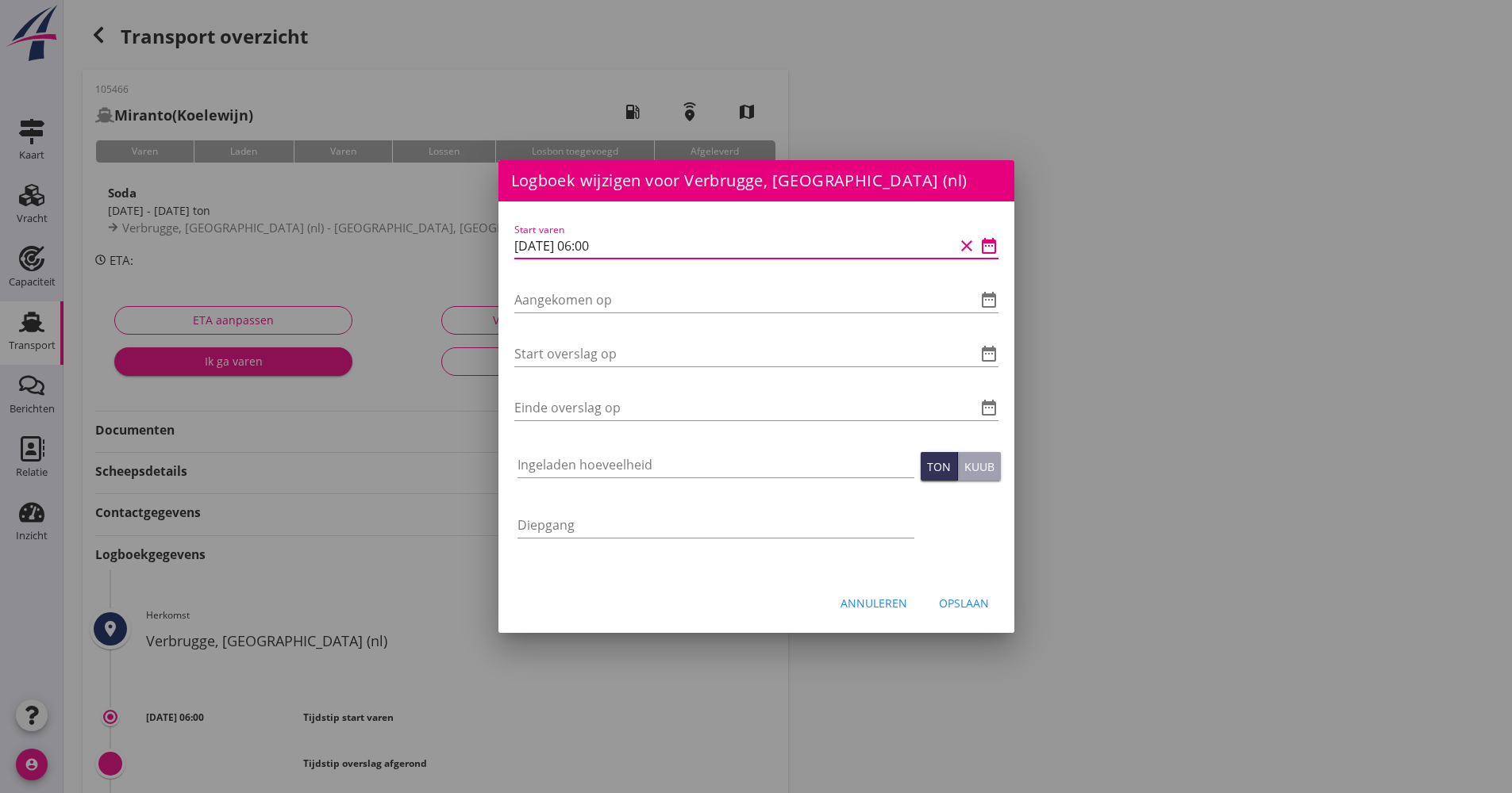
drag, startPoint x: 594, startPoint y: 245, endPoint x: 502, endPoint y: 244, distance: 92.0
click at [502, 244] on div "Start varen [DATE] 06:00 clear date_range Aangekomen op date_range Start oversl…" at bounding box center [756, 388] width 516 height 375
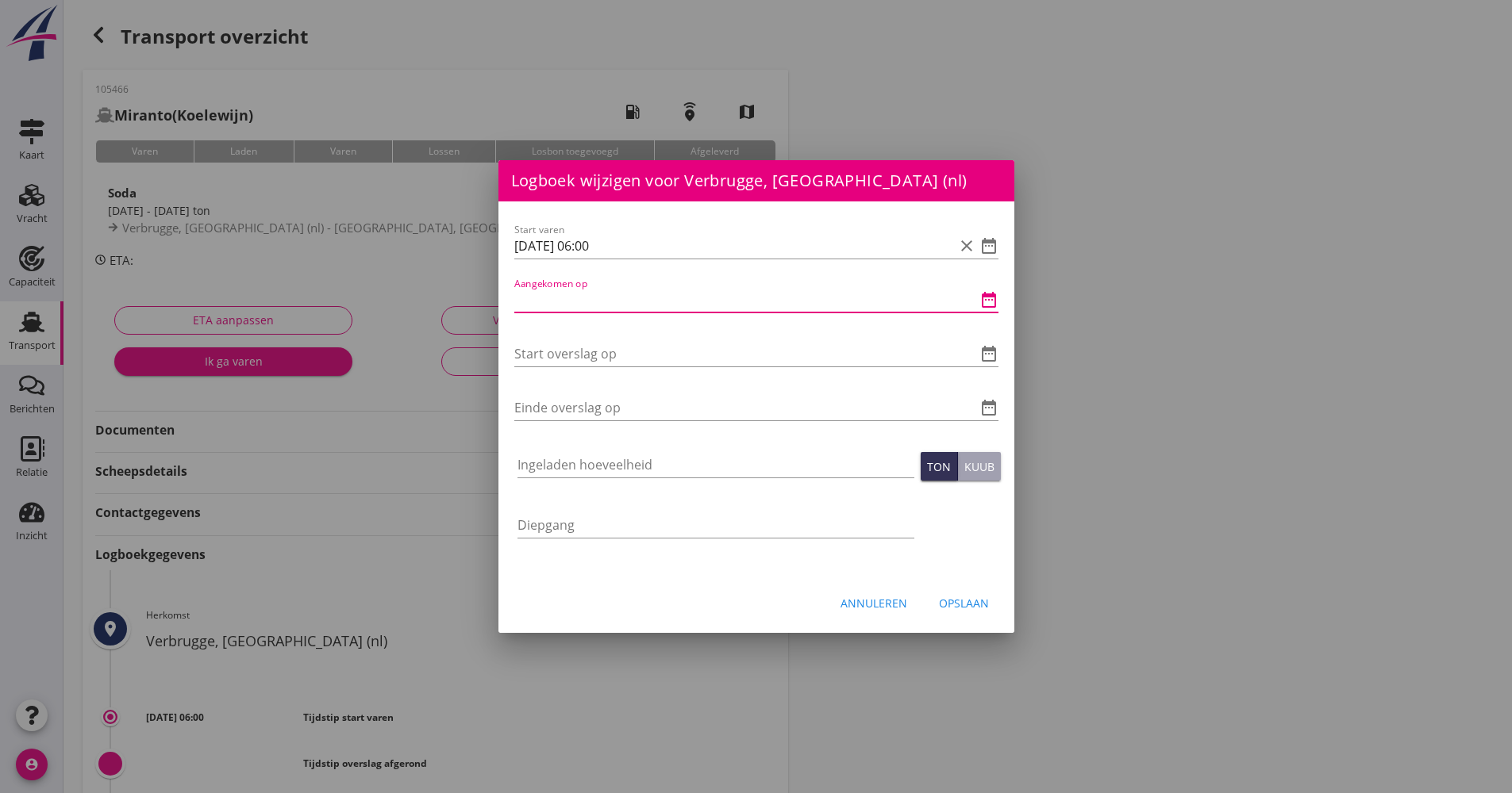
paste input "[DATE] 06:00"
drag, startPoint x: 598, startPoint y: 298, endPoint x: 585, endPoint y: 296, distance: 13.2
click at [585, 296] on input "[DATE] 06:00" at bounding box center [734, 300] width 439 height 26
drag, startPoint x: 635, startPoint y: 298, endPoint x: 519, endPoint y: 306, distance: 116.3
click at [519, 305] on input "[DATE] 13:00" at bounding box center [734, 300] width 439 height 26
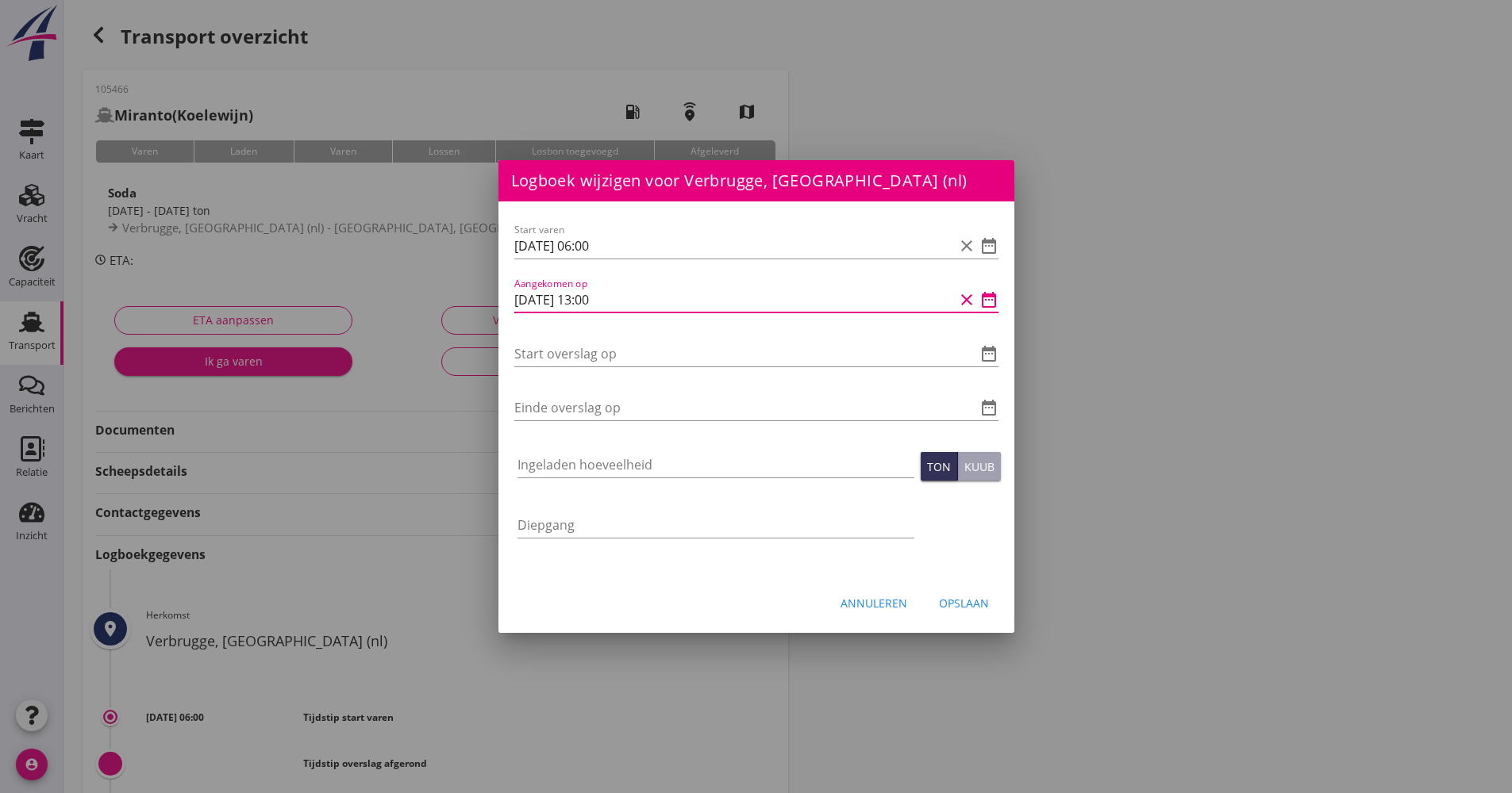
click at [655, 293] on input "[DATE] 13:00" at bounding box center [734, 300] width 439 height 26
click at [656, 298] on input "[DATE] 13:00" at bounding box center [734, 300] width 439 height 26
drag, startPoint x: 663, startPoint y: 298, endPoint x: 512, endPoint y: 307, distance: 151.3
click at [513, 308] on div "Start varen [DATE] 06:00 clear date_range Aangekomen op [DATE] 13:00 clear date…" at bounding box center [756, 388] width 516 height 375
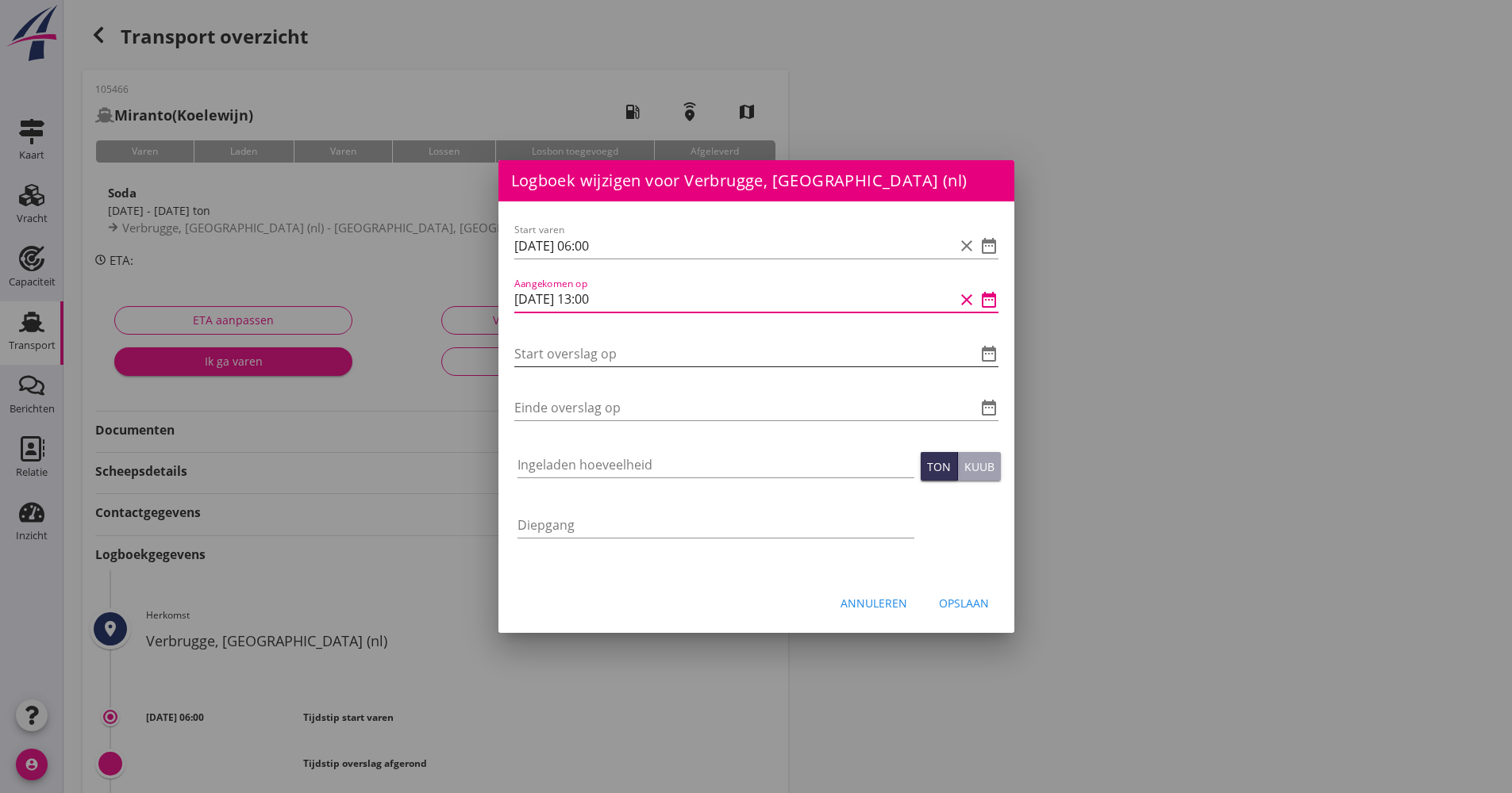
type input "[DATE] 13:00"
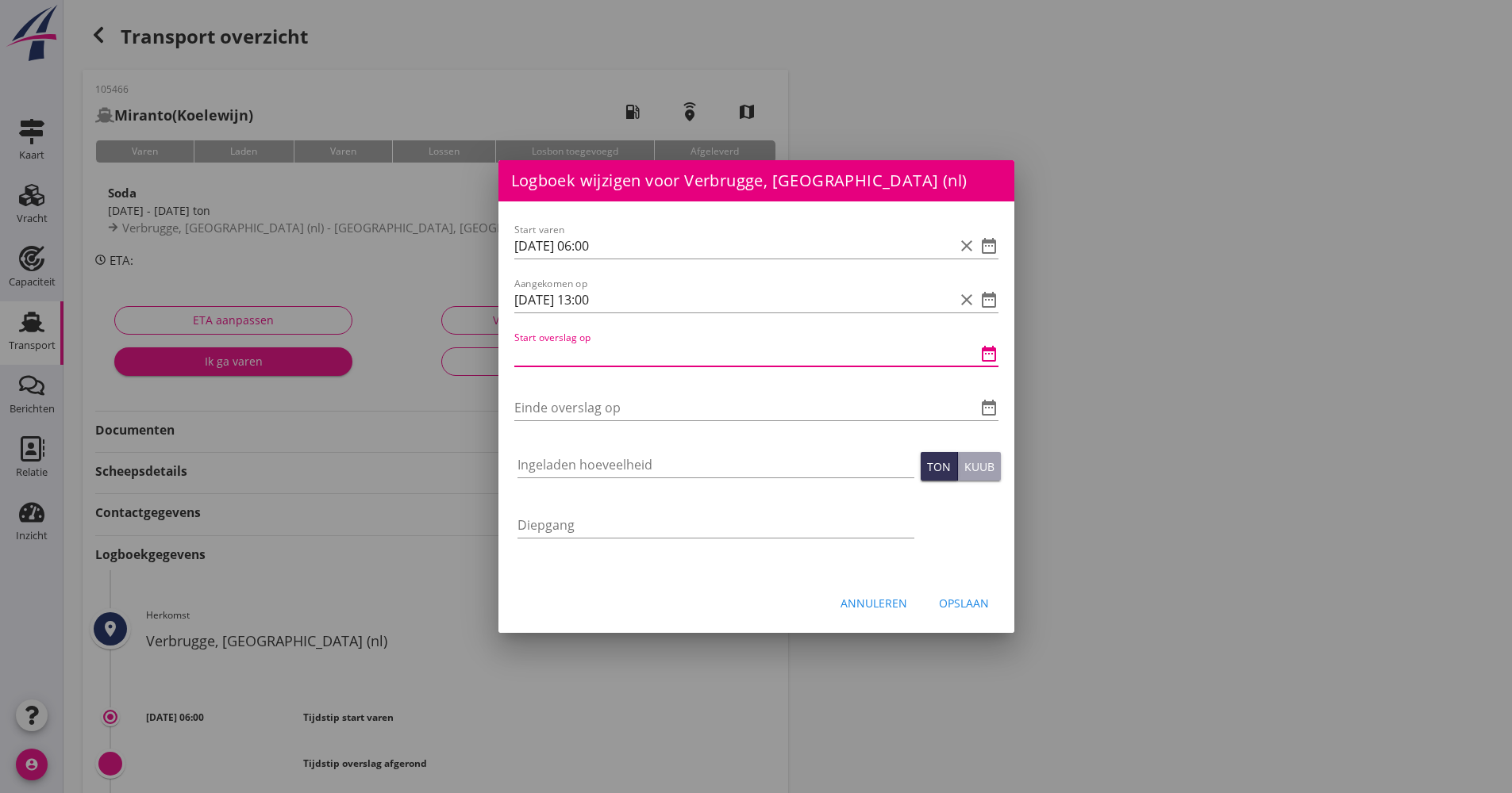
paste input "[DATE] 13:00"
type input "[DATE] 13:00"
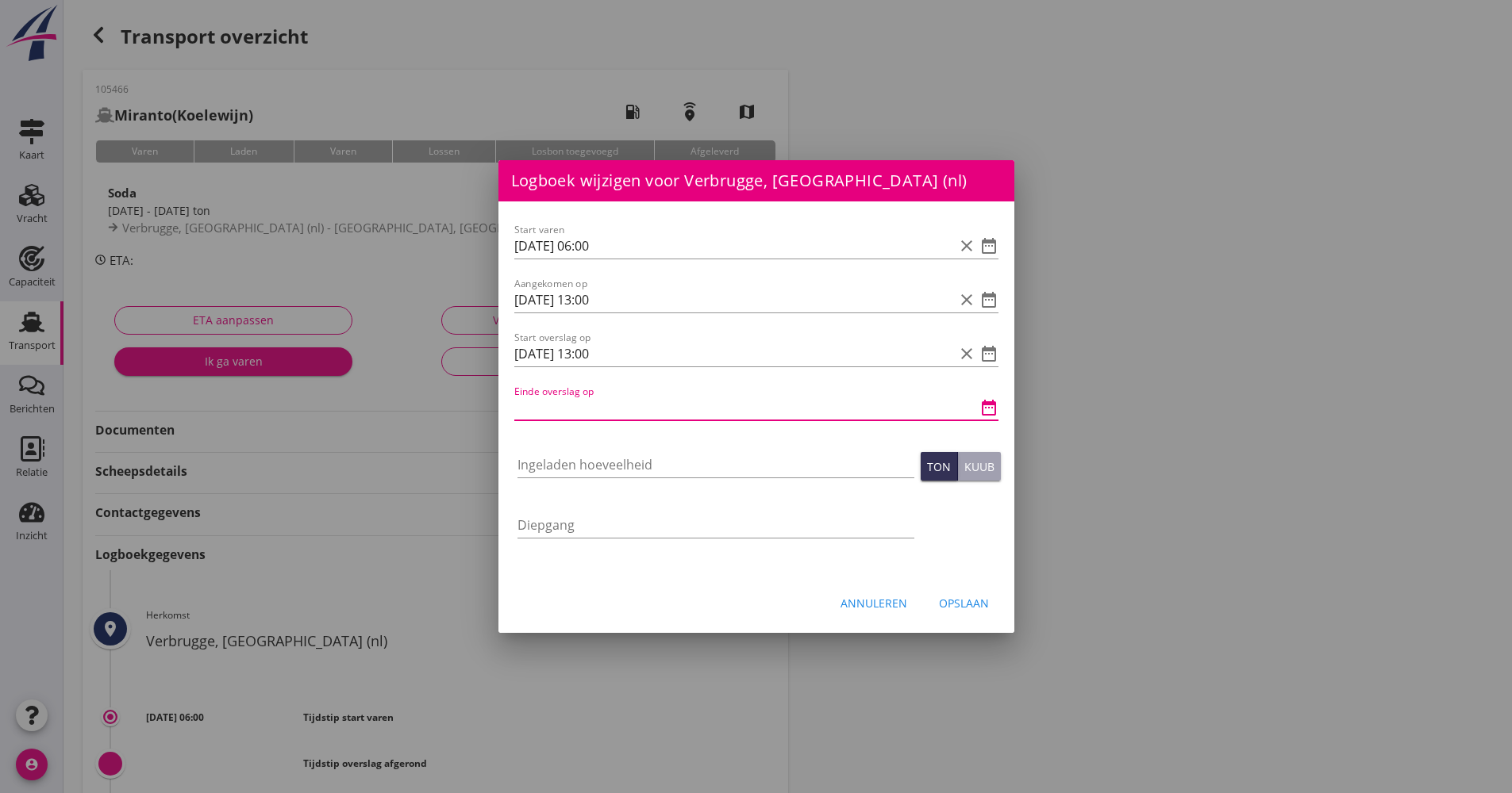
paste input "[DATE] 13:00"
type input "[DATE] 13:00"
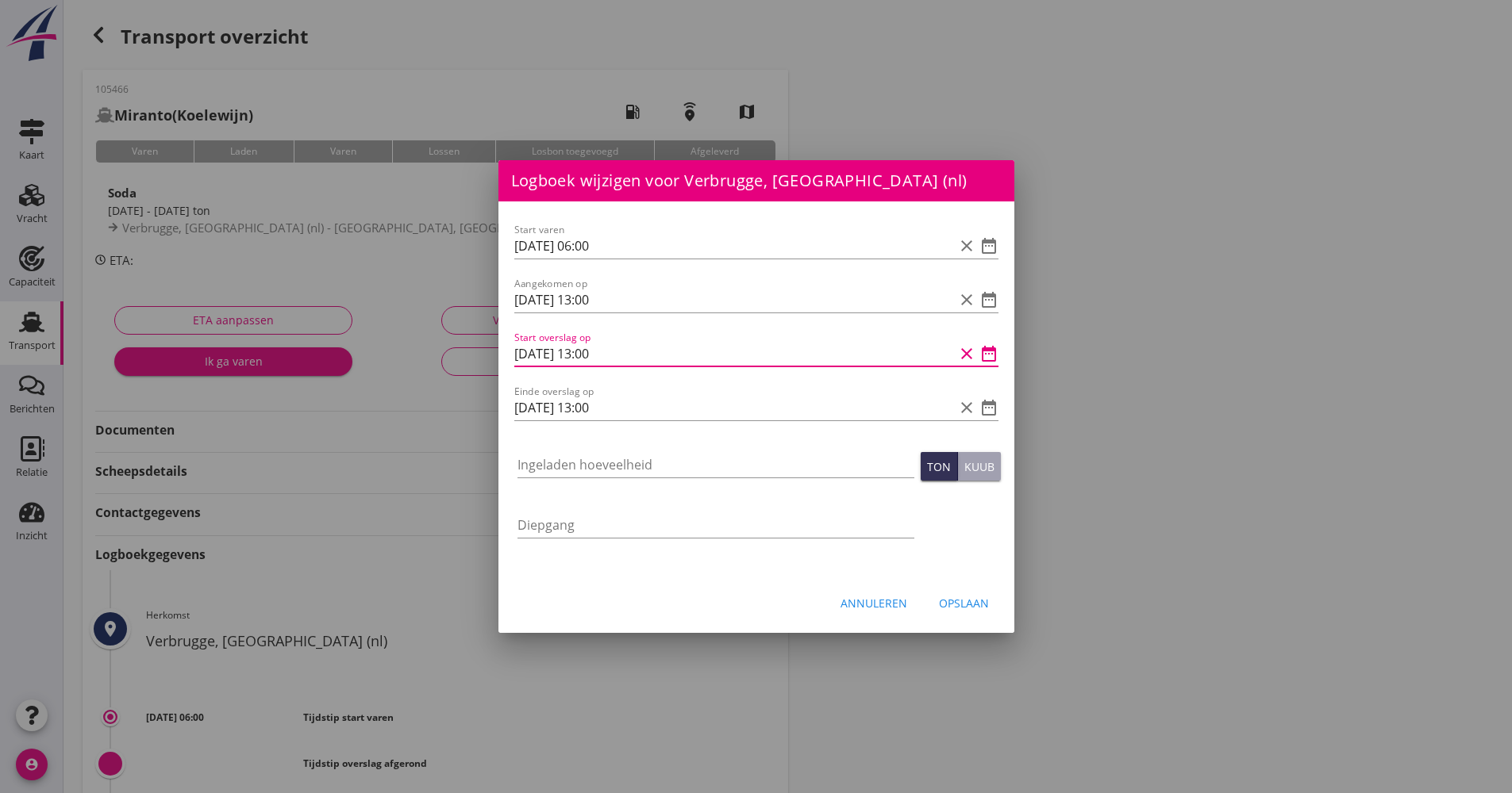
drag, startPoint x: 619, startPoint y: 355, endPoint x: 592, endPoint y: 348, distance: 27.9
click at [586, 345] on input "[DATE] 13:00" at bounding box center [734, 354] width 439 height 26
type input "[DATE] 18:45"
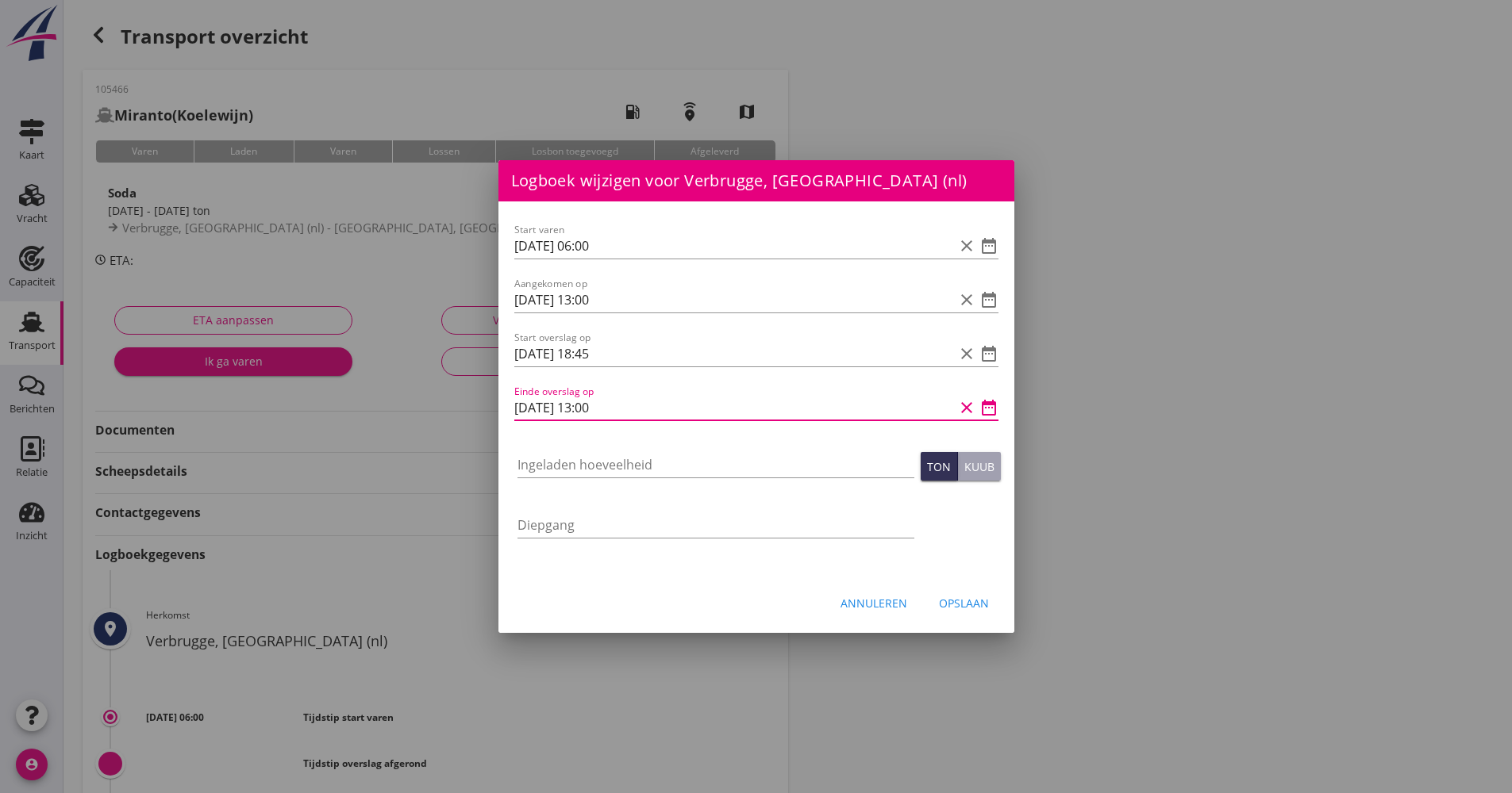
click at [639, 412] on input "[DATE] 13:00" at bounding box center [734, 408] width 439 height 26
drag, startPoint x: 633, startPoint y: 414, endPoint x: 599, endPoint y: 439, distance: 42.2
click at [588, 411] on input "[DATE] 13:00" at bounding box center [734, 408] width 439 height 26
drag, startPoint x: 592, startPoint y: 407, endPoint x: 584, endPoint y: 410, distance: 8.5
click at [583, 410] on input "[DATE] 12:25" at bounding box center [734, 408] width 439 height 26
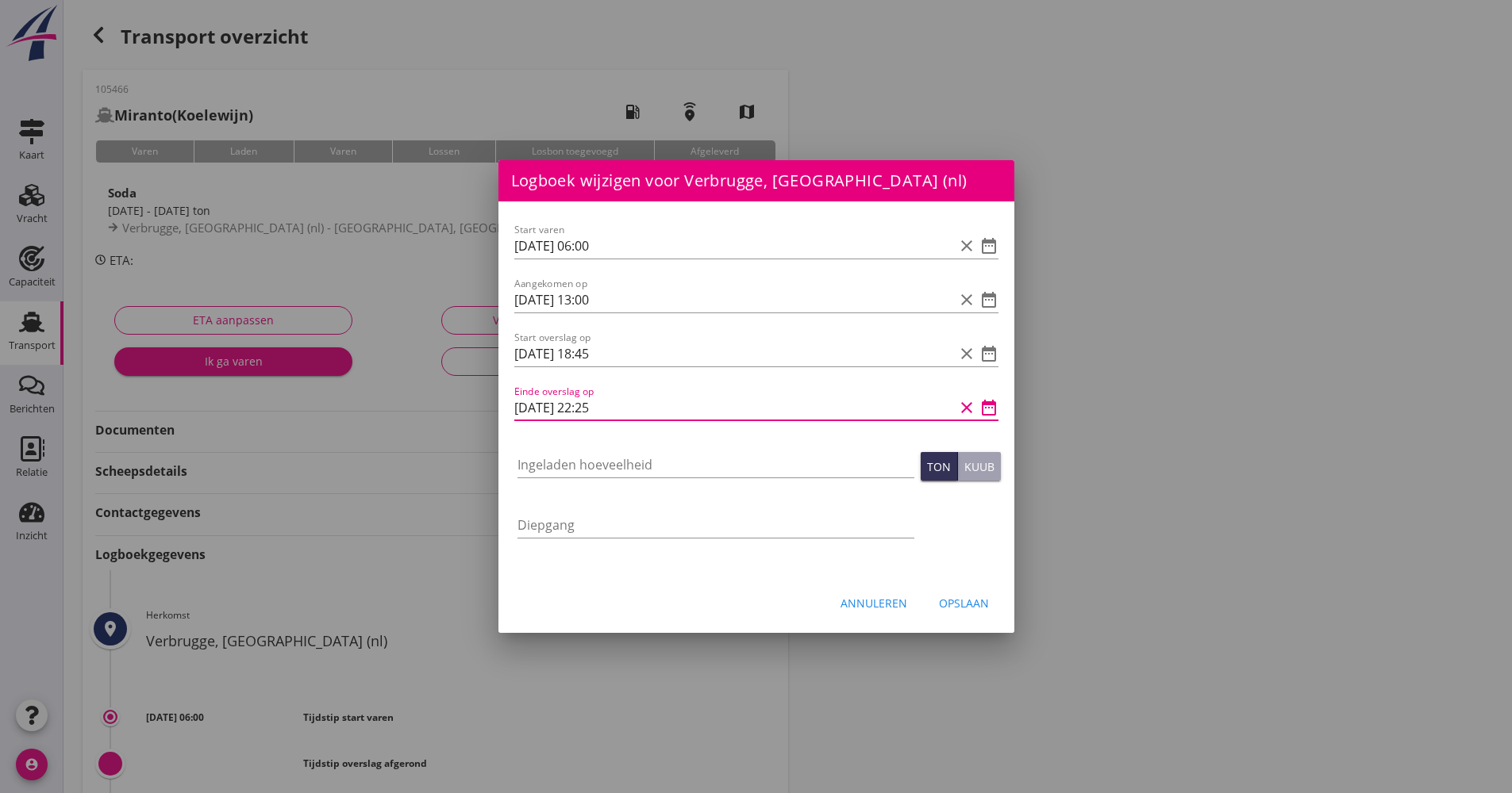
click at [670, 407] on input "[DATE] 22:25" at bounding box center [734, 408] width 439 height 26
type input "[DATE] 22:25"
click at [650, 456] on input "Ingeladen hoeveelheid" at bounding box center [716, 465] width 397 height 26
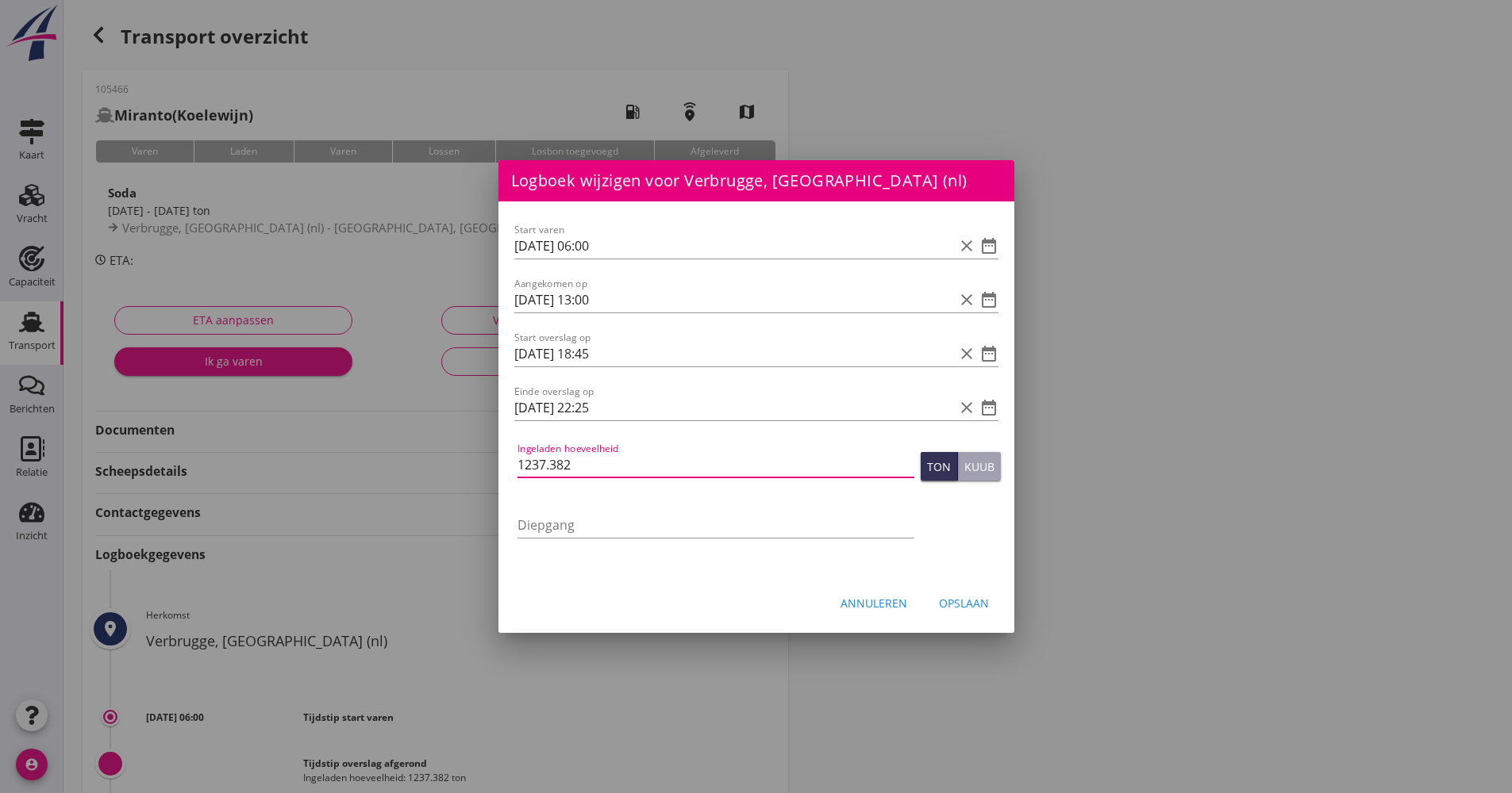
type input "1237.382"
click at [948, 594] on button "Opslaan" at bounding box center [963, 603] width 75 height 28
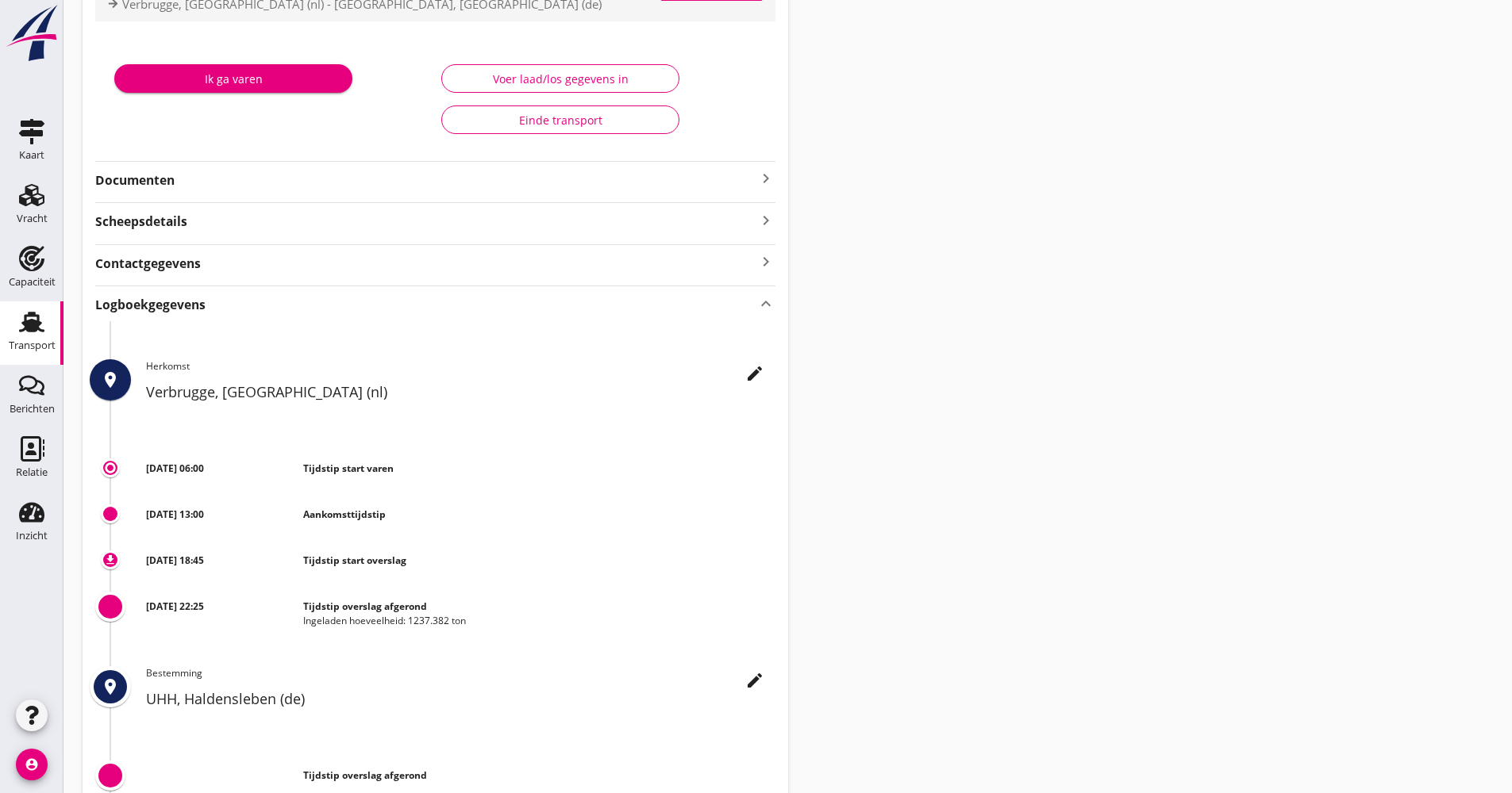
scroll to position [29, 0]
